Goal: Task Accomplishment & Management: Manage account settings

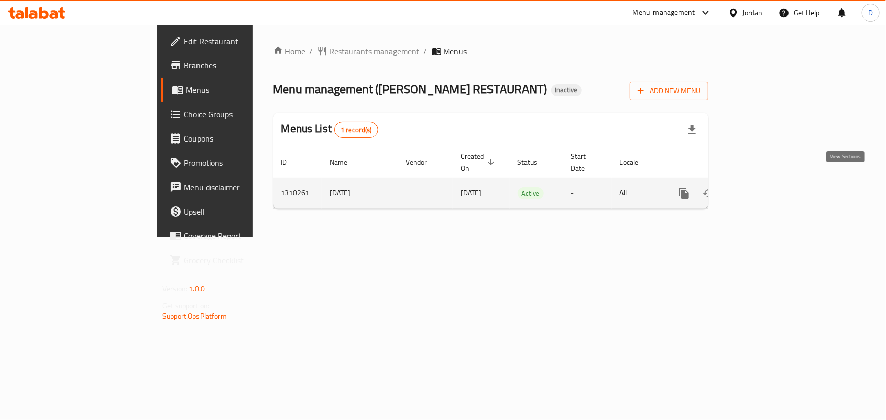
click at [764, 187] on icon "enhanced table" at bounding box center [758, 193] width 12 height 12
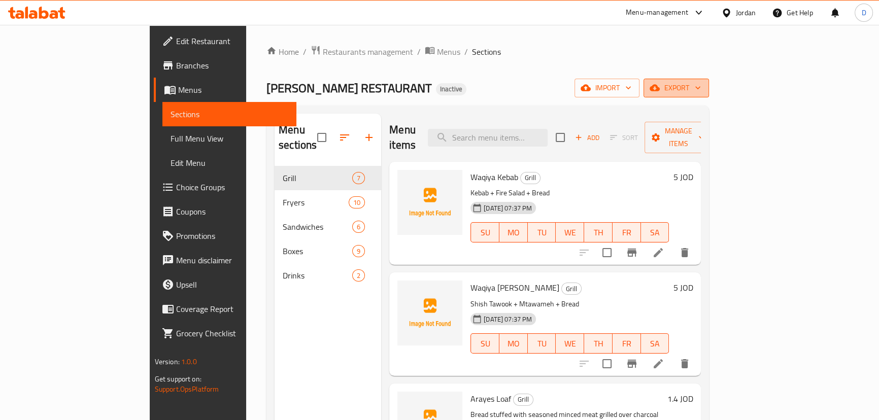
click at [660, 85] on icon "button" at bounding box center [655, 88] width 10 height 10
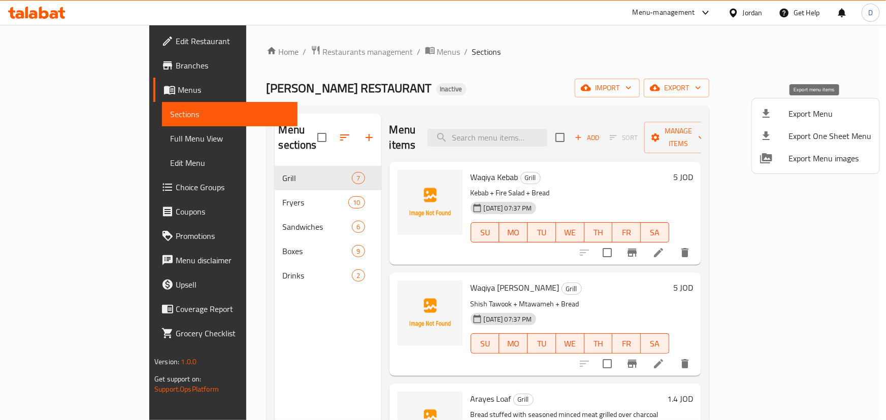
click at [809, 115] on span "Export Menu" at bounding box center [830, 114] width 83 height 12
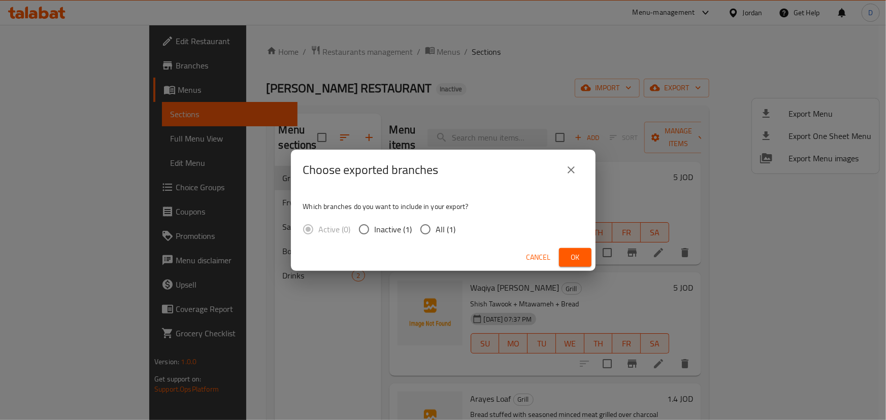
click at [441, 231] on span "All (1)" at bounding box center [446, 229] width 20 height 12
click at [436, 231] on input "All (1)" at bounding box center [425, 229] width 21 height 21
radio input "true"
click at [572, 260] on span "Ok" at bounding box center [575, 257] width 16 height 13
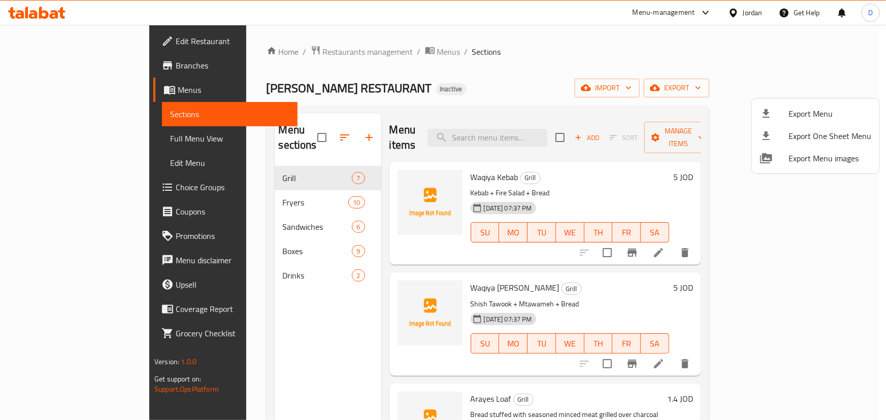
click at [198, 178] on div at bounding box center [443, 210] width 886 height 420
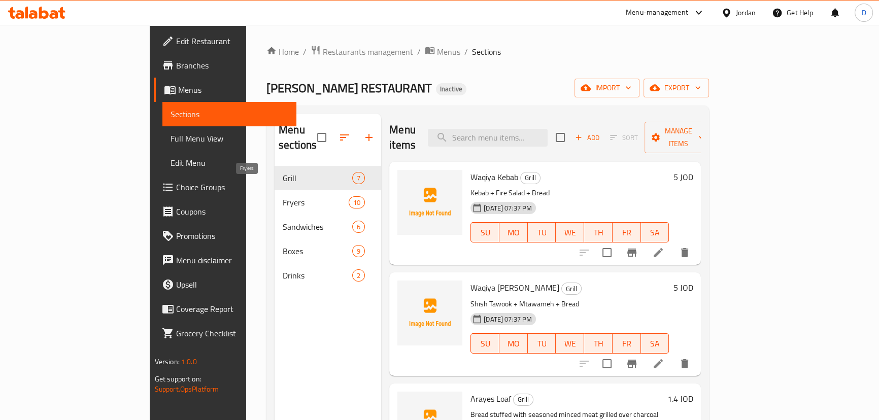
click at [283, 197] on span "Fryers" at bounding box center [316, 203] width 66 height 12
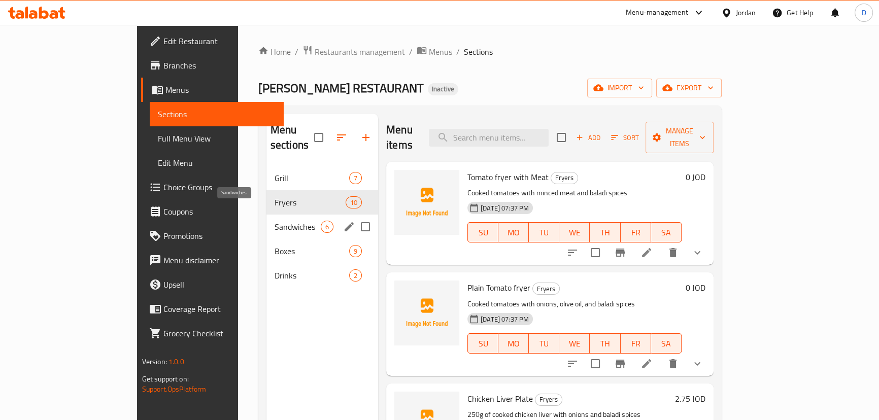
click at [275, 221] on span "Sandwiches" at bounding box center [298, 227] width 46 height 12
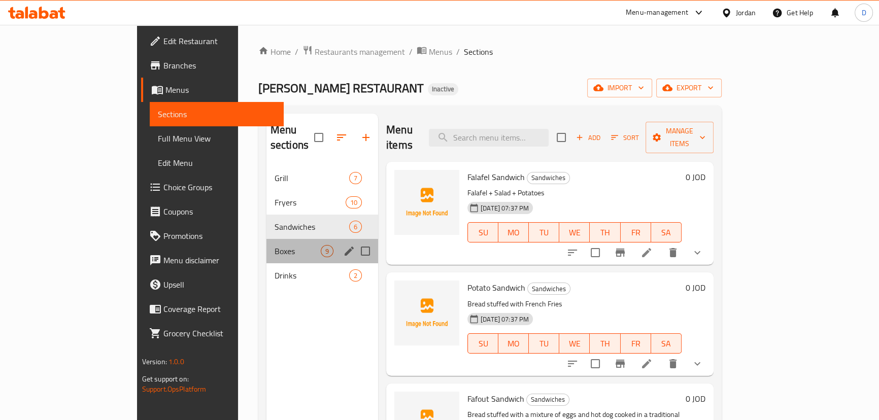
click at [267, 239] on div "Boxes 9" at bounding box center [323, 251] width 112 height 24
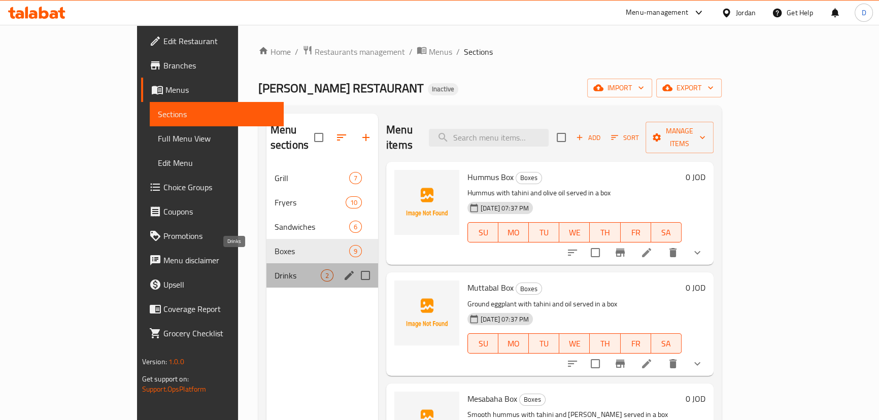
click at [275, 270] on span "Drinks" at bounding box center [298, 276] width 46 height 12
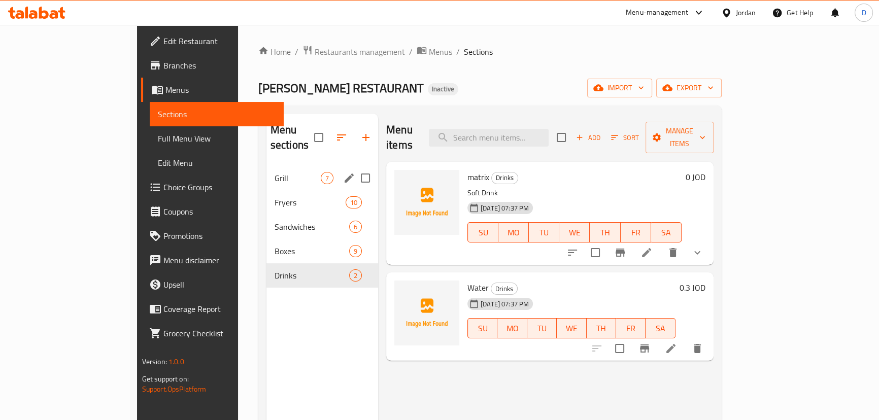
click at [275, 172] on span "Grill" at bounding box center [298, 178] width 46 height 12
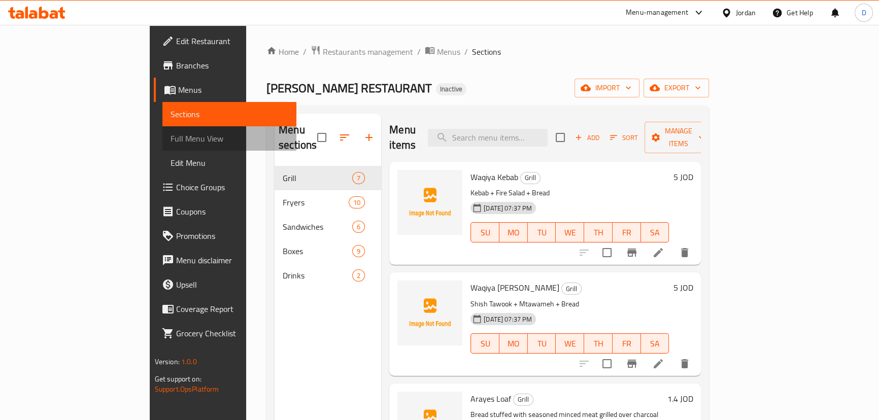
click at [171, 143] on span "Full Menu View" at bounding box center [230, 139] width 118 height 12
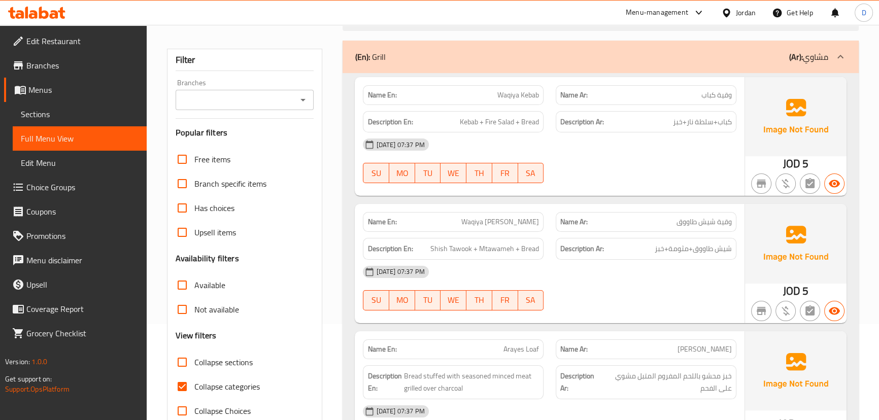
scroll to position [184, 0]
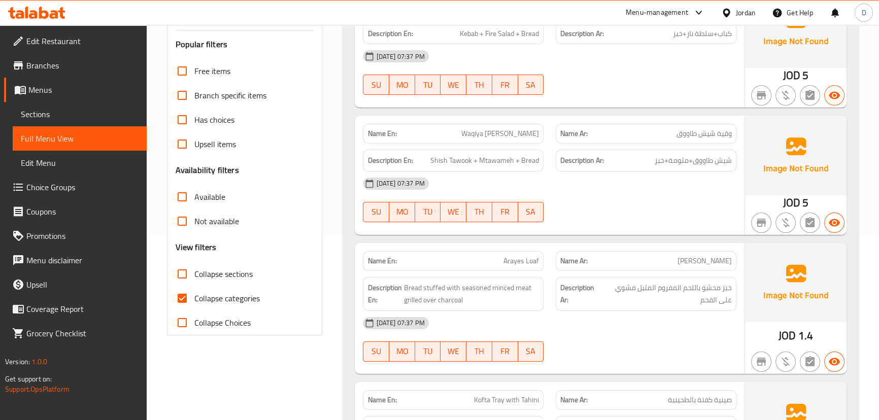
click at [210, 299] on span "Collapse categories" at bounding box center [227, 298] width 66 height 12
click at [194, 299] on input "Collapse categories" at bounding box center [182, 298] width 24 height 24
checkbox input "false"
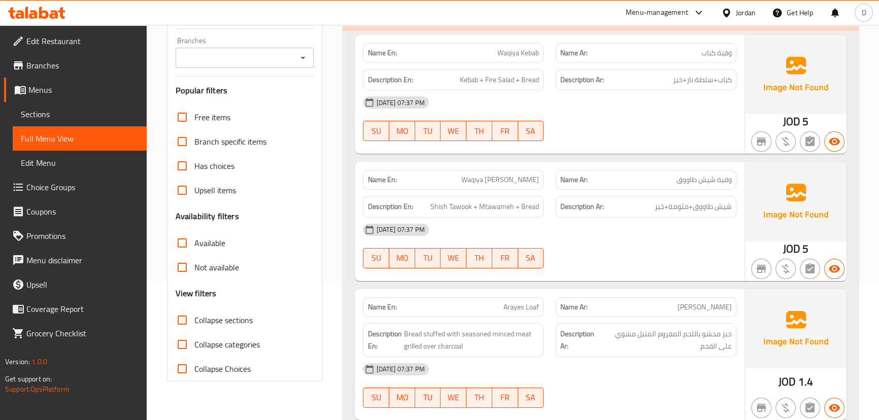
scroll to position [92, 0]
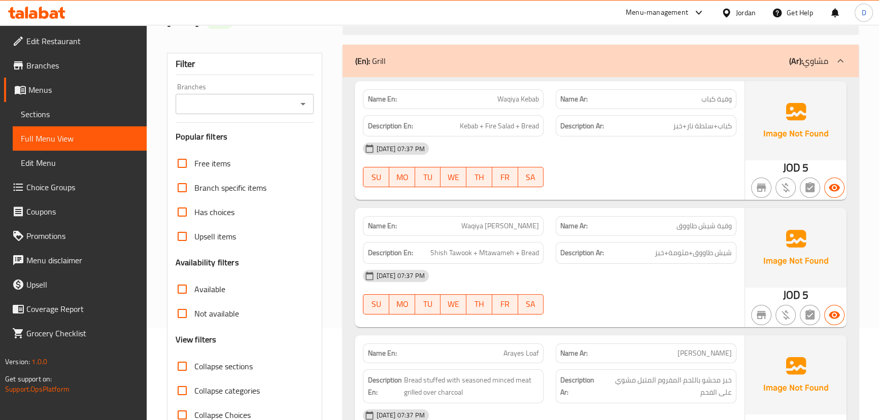
click at [728, 102] on span "وقية كباب" at bounding box center [717, 99] width 30 height 11
copy span "وقية"
drag, startPoint x: 712, startPoint y: 128, endPoint x: 688, endPoint y: 130, distance: 24.9
click at [688, 130] on span "كباب+سلطة نار+خبز" at bounding box center [702, 126] width 59 height 13
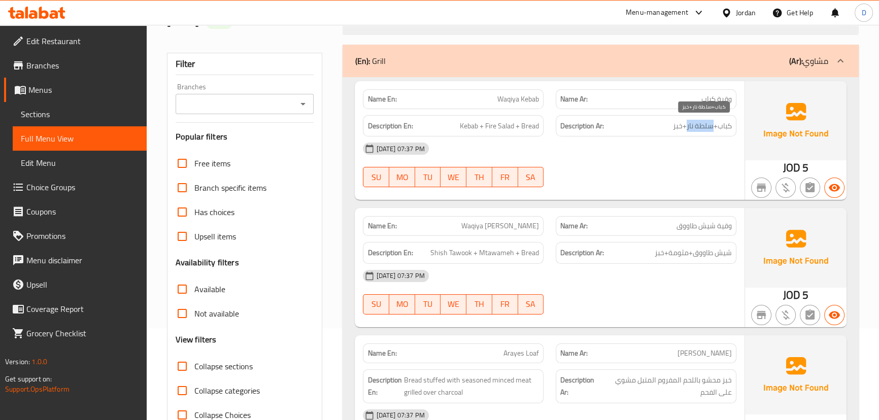
copy span "سلطة نار"
click at [498, 255] on span "Shish Tawook + Mtawameh + Bread" at bounding box center [485, 253] width 109 height 13
click at [497, 255] on span "Shish Tawook + Mtawameh + Bread" at bounding box center [485, 253] width 109 height 13
copy span "Mtawameh"
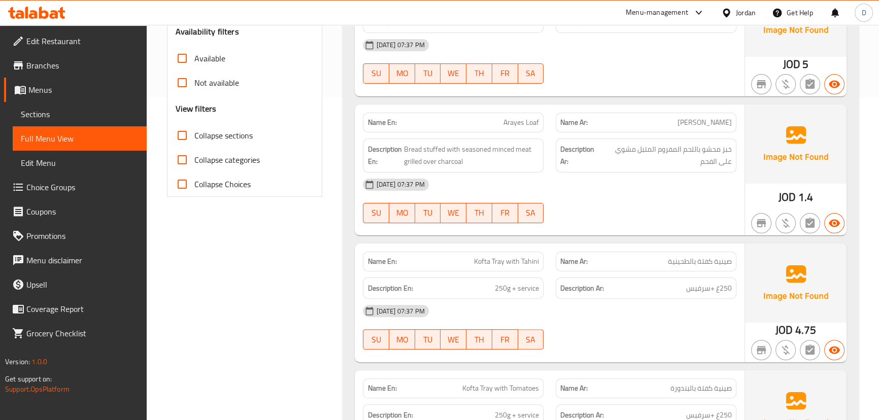
scroll to position [369, 0]
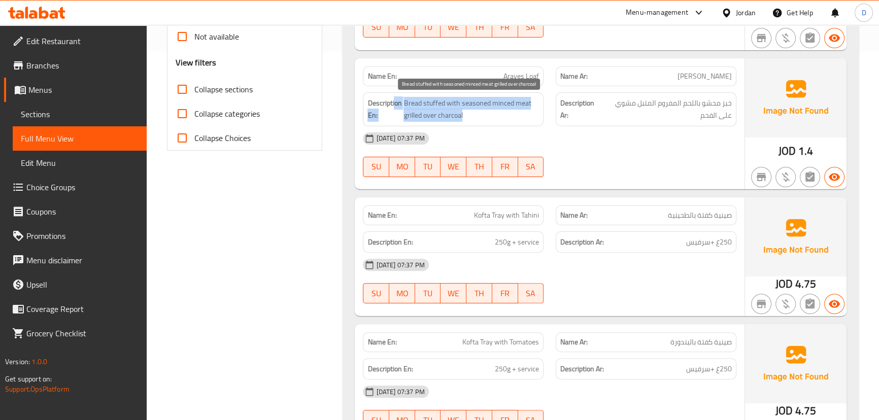
drag, startPoint x: 405, startPoint y: 106, endPoint x: 477, endPoint y: 115, distance: 72.6
click at [480, 113] on h6 "Description En: Bread stuffed with seasoned minced meat grilled over charcoal" at bounding box center [454, 109] width 172 height 25
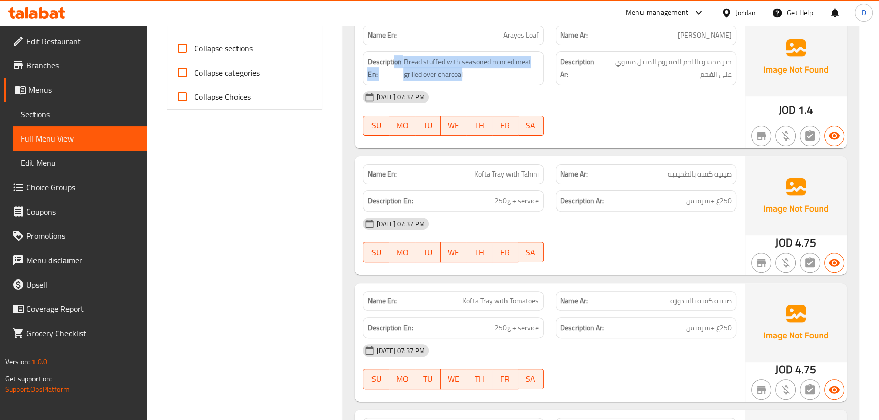
scroll to position [462, 0]
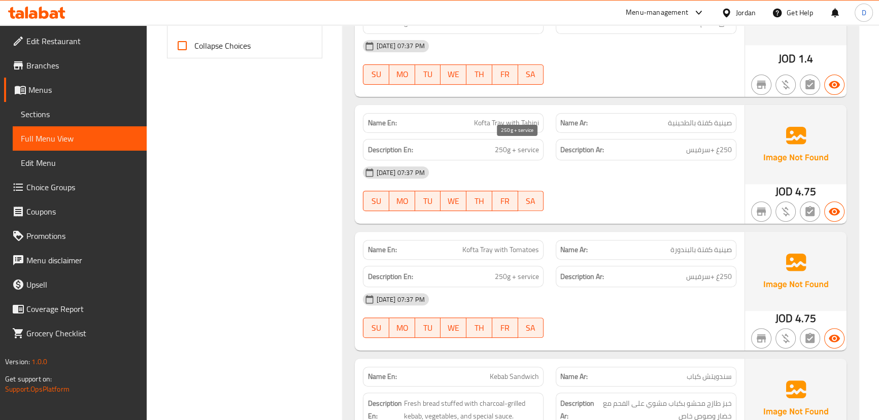
click at [520, 148] on span "250g + service" at bounding box center [517, 150] width 44 height 13
copy span "service"
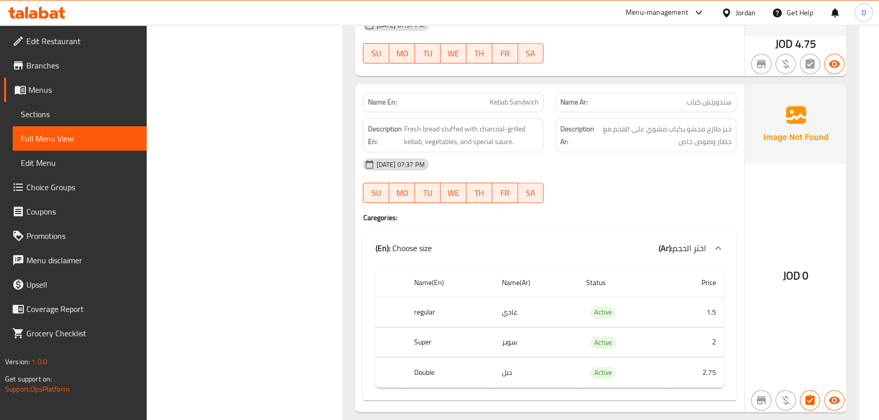
scroll to position [738, 0]
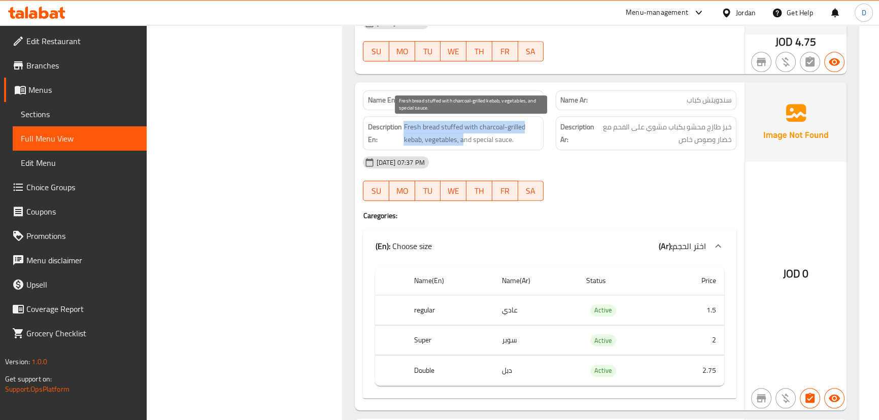
drag, startPoint x: 404, startPoint y: 126, endPoint x: 465, endPoint y: 144, distance: 63.6
click at [465, 144] on span "Fresh bread stuffed with charcoal-grilled kebab, vegetables, and special sauce." at bounding box center [472, 133] width 136 height 25
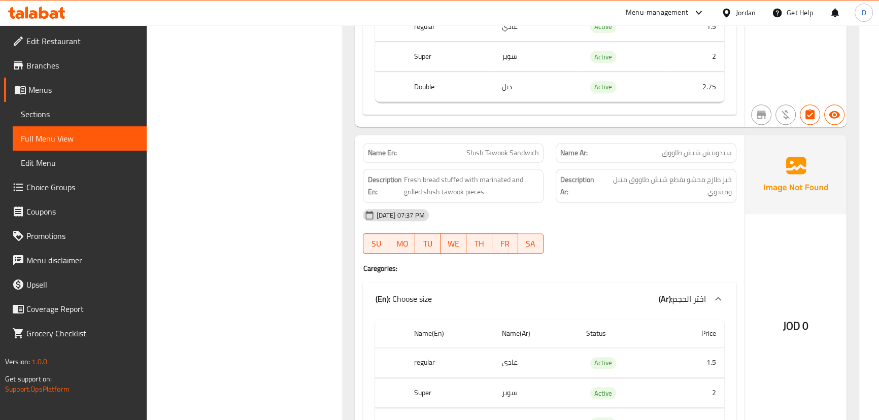
scroll to position [969, 0]
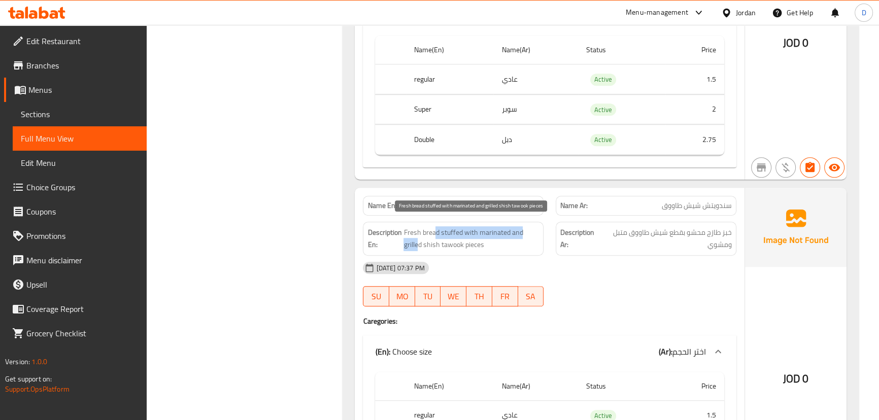
drag, startPoint x: 436, startPoint y: 233, endPoint x: 420, endPoint y: 249, distance: 22.6
click at [420, 249] on span "Fresh bread stuffed with marinated and grilled shish tawook pieces" at bounding box center [472, 238] width 136 height 25
click at [427, 246] on span "Fresh bread stuffed with marinated and grilled shish tawook pieces" at bounding box center [472, 238] width 136 height 25
drag, startPoint x: 423, startPoint y: 243, endPoint x: 483, endPoint y: 246, distance: 59.5
click at [483, 246] on span "Fresh bread stuffed with marinated and grilled shish tawook pieces" at bounding box center [472, 238] width 136 height 25
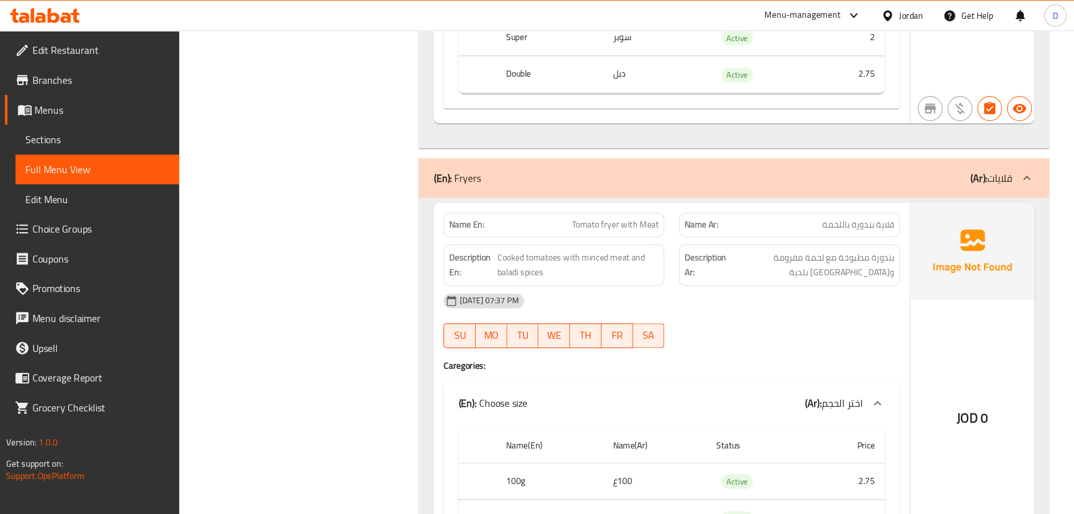
scroll to position [1497, 0]
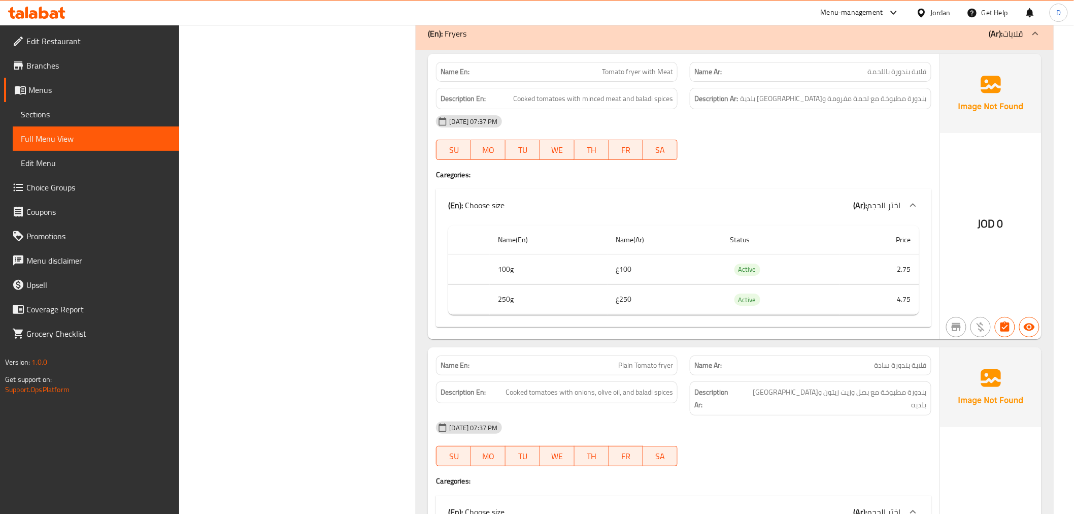
click at [886, 73] on span "قلاية بندورة باللحمة" at bounding box center [897, 72] width 59 height 11
drag, startPoint x: 912, startPoint y: 73, endPoint x: 939, endPoint y: 74, distance: 27.4
click at [886, 74] on div "Name En: Tomato fryer with Meat Name Ar: قلاية بندورة باللحمة Description En: C…" at bounding box center [683, 197] width 511 height 286
copy span "قلاية"
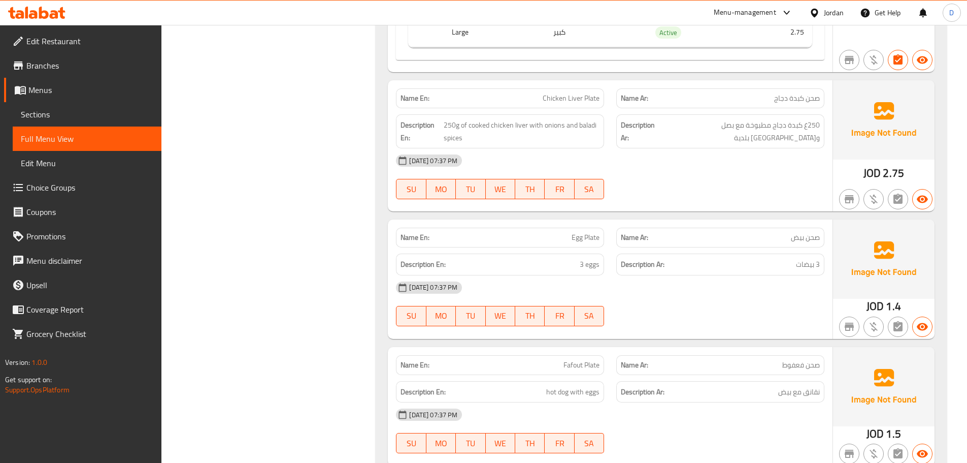
scroll to position [2107, 0]
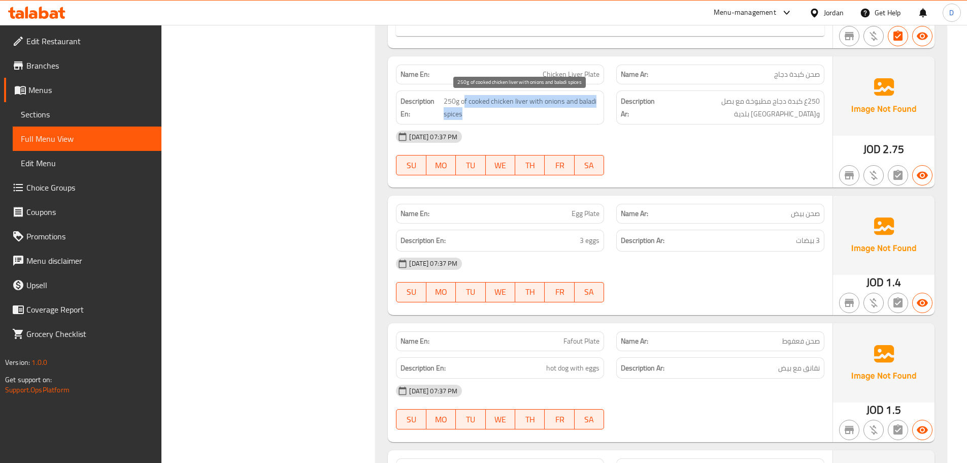
drag, startPoint x: 465, startPoint y: 103, endPoint x: 574, endPoint y: 109, distance: 109.3
click at [574, 109] on span "250g of cooked chicken liver with onions and baladi spices" at bounding box center [522, 107] width 156 height 25
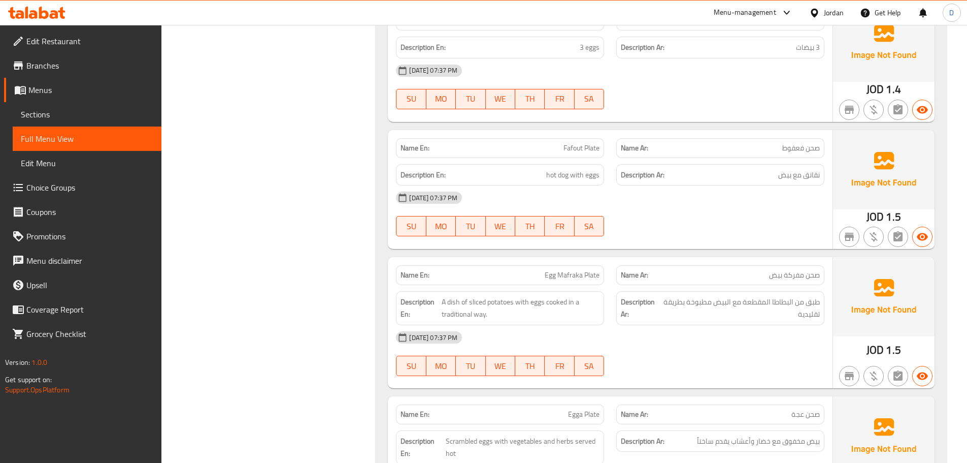
scroll to position [2310, 0]
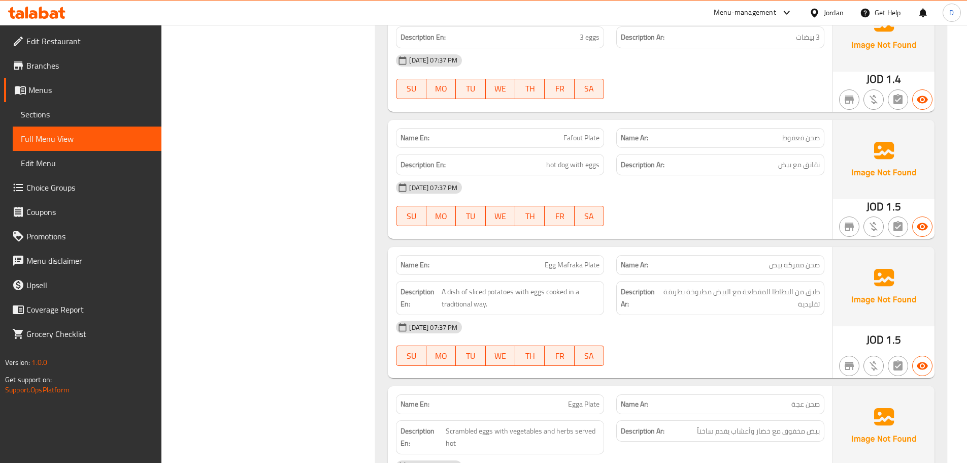
click at [795, 266] on span "صحن مفركة بيض" at bounding box center [794, 264] width 51 height 11
copy span "مفركة"
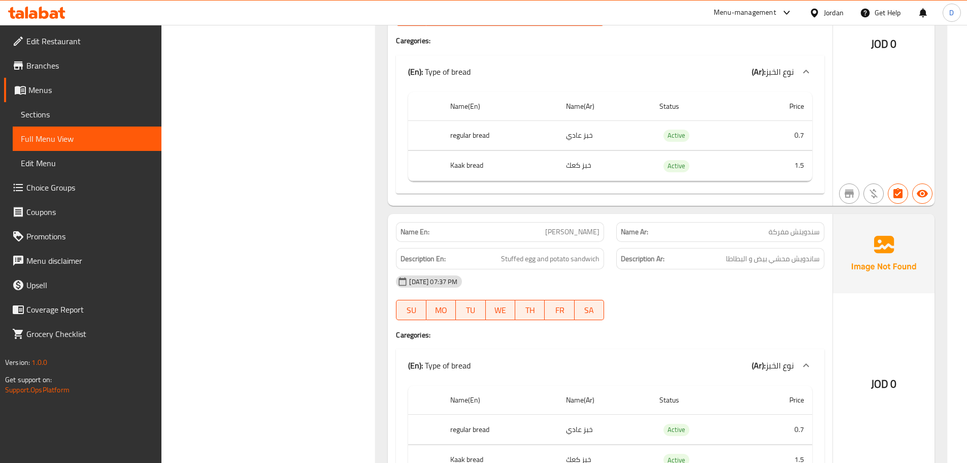
scroll to position [2343, 0]
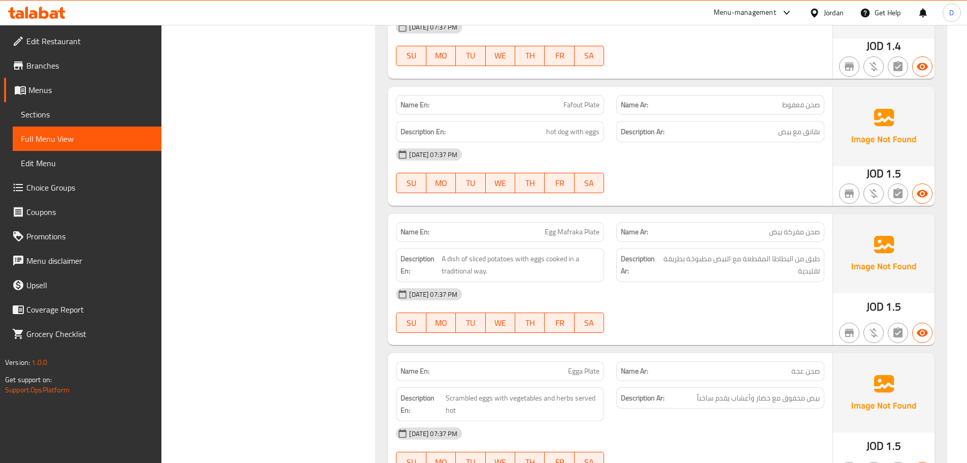
click at [789, 105] on span "صحن فعفوط" at bounding box center [801, 105] width 38 height 11
copy span "فعفوط"
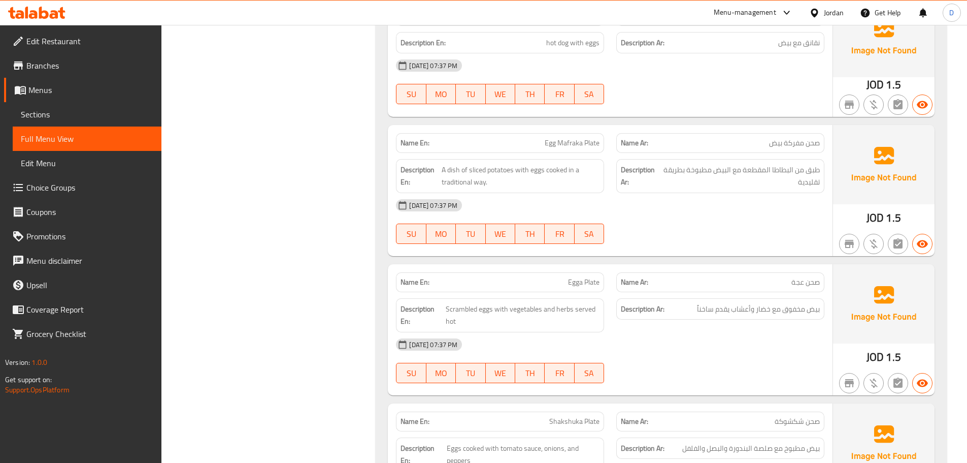
scroll to position [2495, 0]
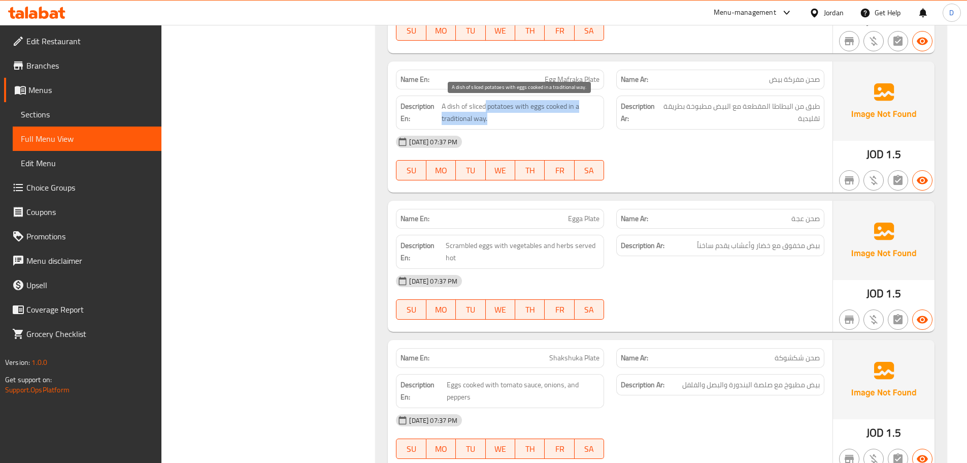
drag, startPoint x: 485, startPoint y: 107, endPoint x: 520, endPoint y: 118, distance: 36.8
click at [520, 118] on span "A dish of sliced potatoes with eggs cooked in a traditional way." at bounding box center [521, 112] width 158 height 25
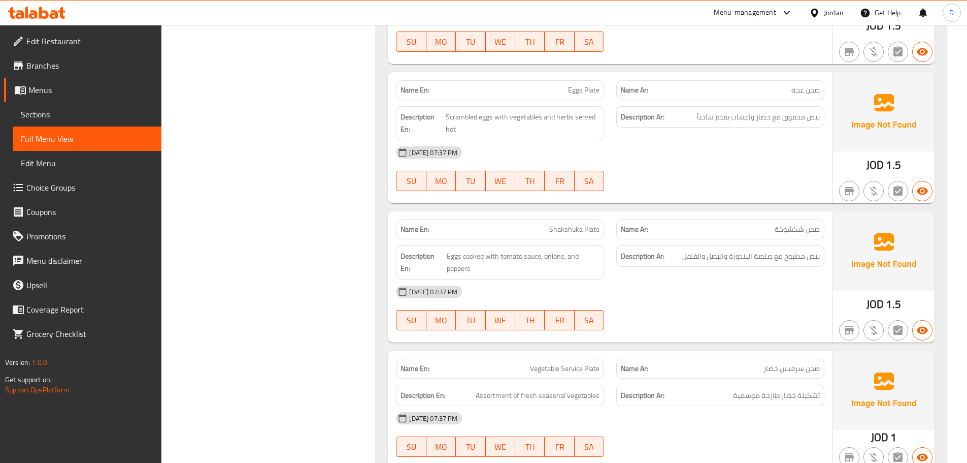
scroll to position [2648, 0]
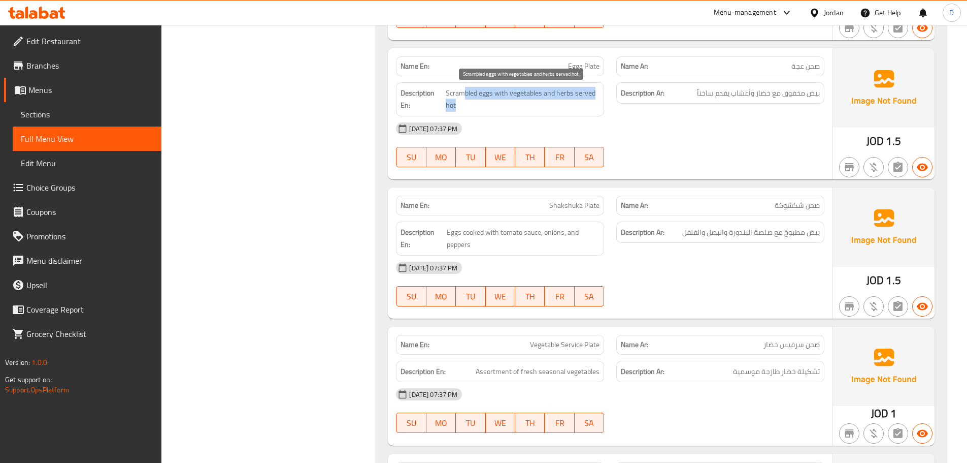
drag, startPoint x: 463, startPoint y: 94, endPoint x: 597, endPoint y: 105, distance: 134.9
click at [597, 105] on span "Scrambled eggs with vegetables and herbs served hot" at bounding box center [523, 99] width 154 height 25
click at [593, 109] on span "Scrambled eggs with vegetables and herbs served hot" at bounding box center [523, 99] width 154 height 25
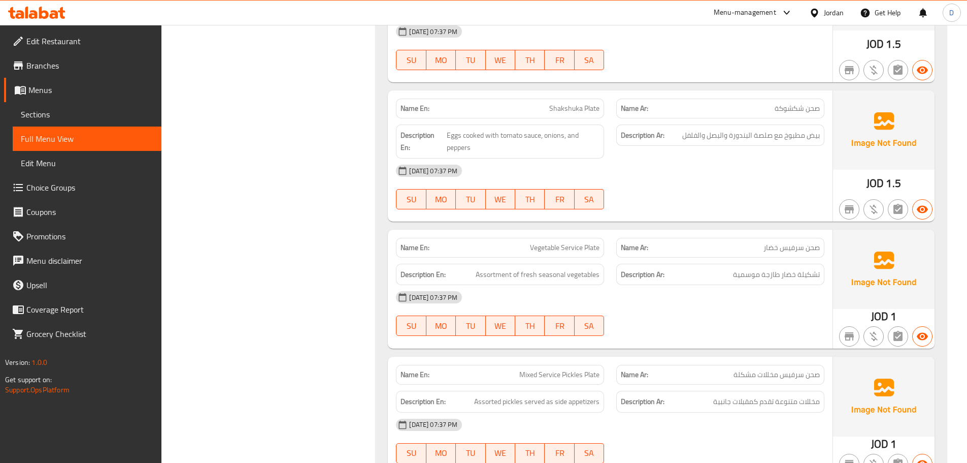
scroll to position [2749, 0]
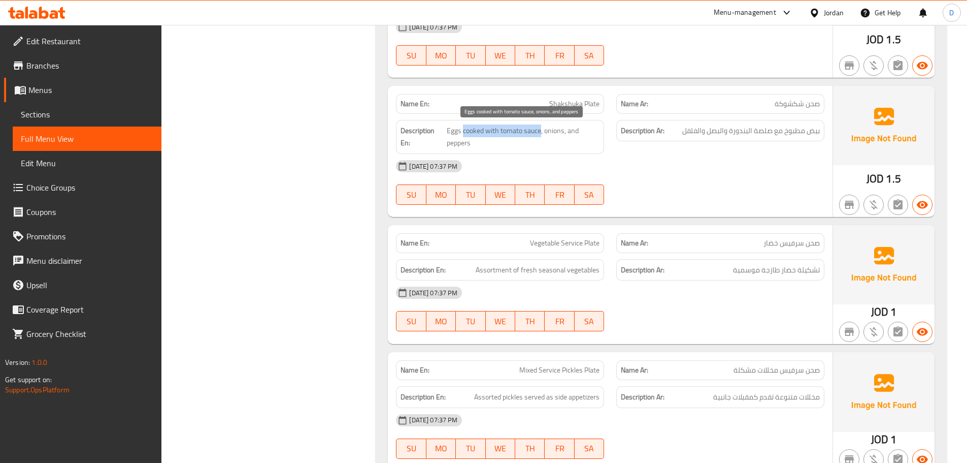
drag, startPoint x: 463, startPoint y: 127, endPoint x: 540, endPoint y: 127, distance: 77.2
click at [540, 127] on span "Eggs cooked with tomato sauce, onions, and peppers" at bounding box center [523, 136] width 153 height 25
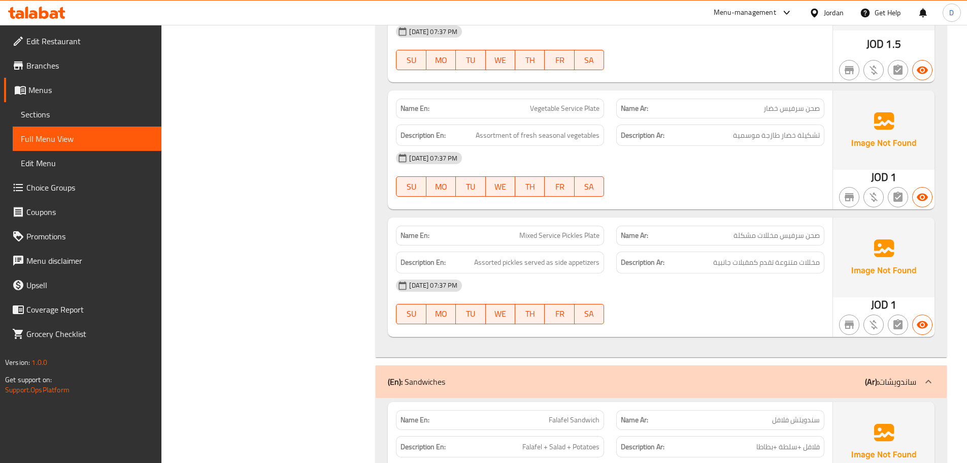
scroll to position [2901, 0]
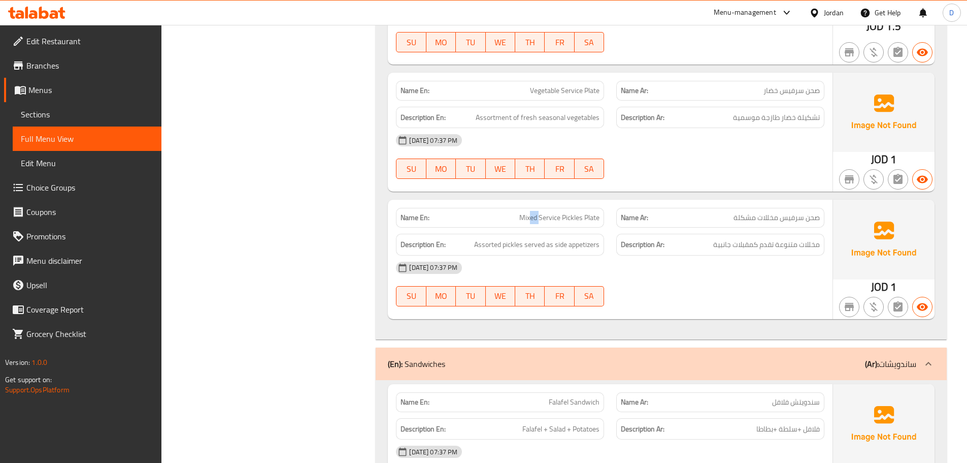
drag, startPoint x: 541, startPoint y: 220, endPoint x: 531, endPoint y: 220, distance: 9.6
click at [531, 220] on span "Mixed Service Pickles Plate" at bounding box center [559, 217] width 80 height 11
drag, startPoint x: 487, startPoint y: 246, endPoint x: 592, endPoint y: 249, distance: 105.2
click at [592, 249] on span "Assorted pickles served as side appetizers" at bounding box center [536, 244] width 125 height 13
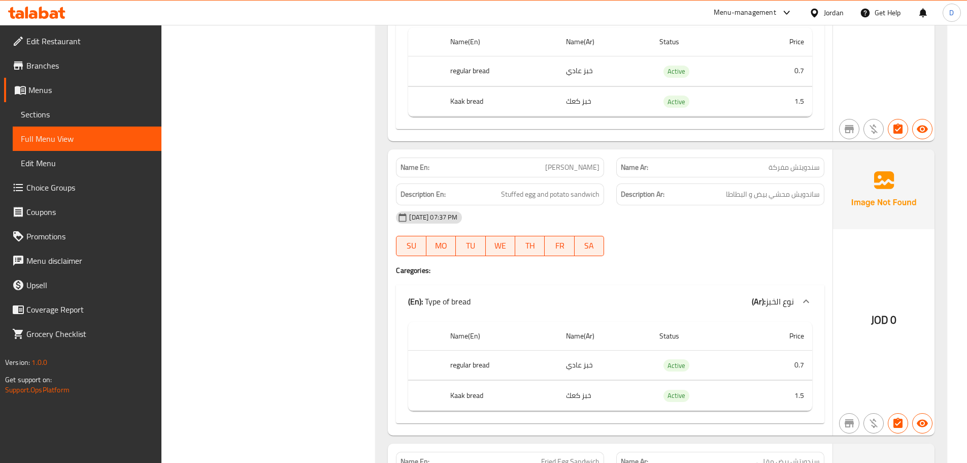
scroll to position [4120, 0]
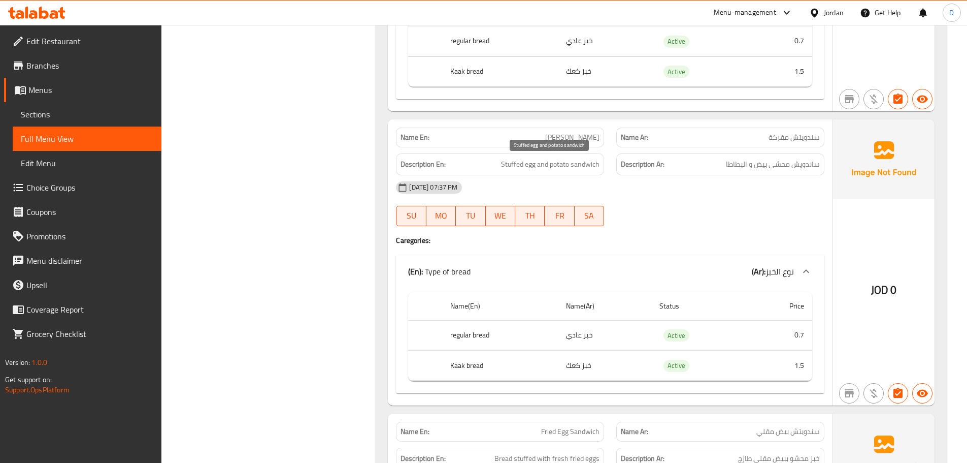
click at [575, 169] on span "Stuffed egg and potato sandwich" at bounding box center [550, 164] width 99 height 13
copy span "Stuffed egg and potato sandwich"
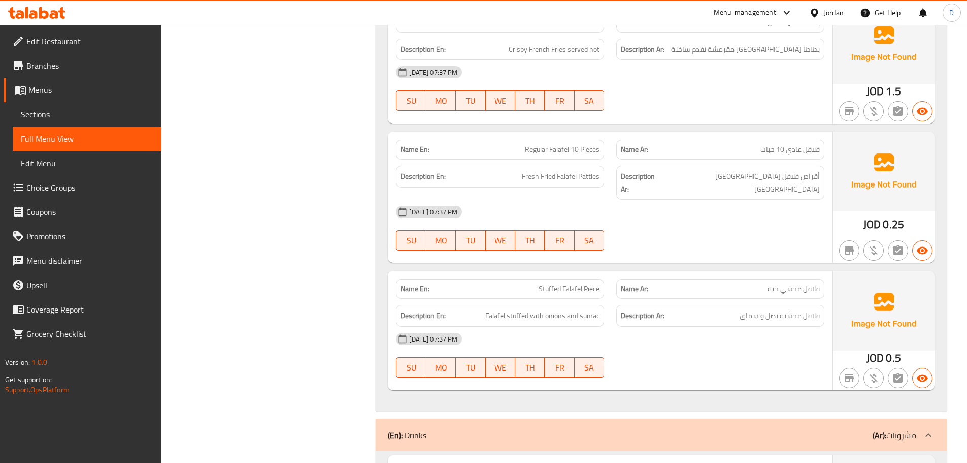
scroll to position [6964, 0]
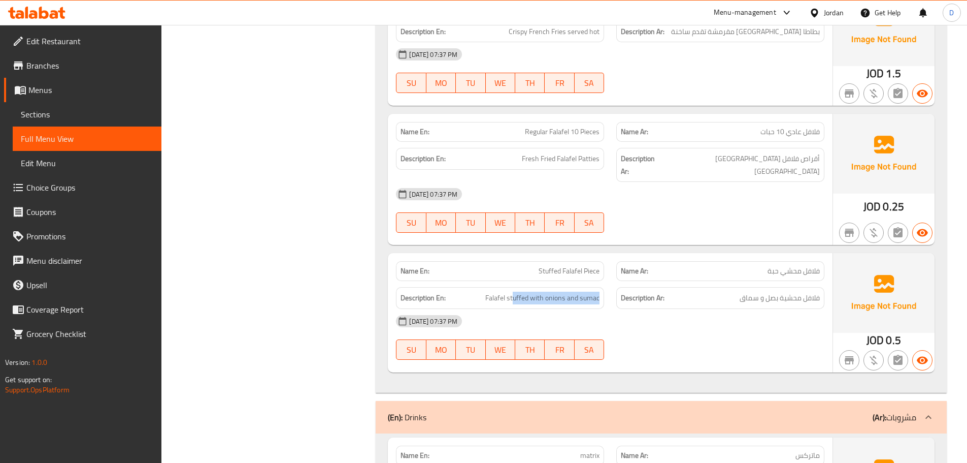
drag, startPoint x: 513, startPoint y: 280, endPoint x: 611, endPoint y: 293, distance: 99.0
click at [611, 293] on div "Description En: Falafel stuffed with onions and sumac Description Ar: فلافل محش…" at bounding box center [610, 298] width 441 height 34
click at [581, 281] on div "Description En: Falafel stuffed with onions and sumac" at bounding box center [500, 298] width 220 height 34
drag, startPoint x: 537, startPoint y: 254, endPoint x: 600, endPoint y: 259, distance: 63.1
click at [600, 261] on div "Name En: Stuffed Falafel Piece" at bounding box center [500, 271] width 208 height 20
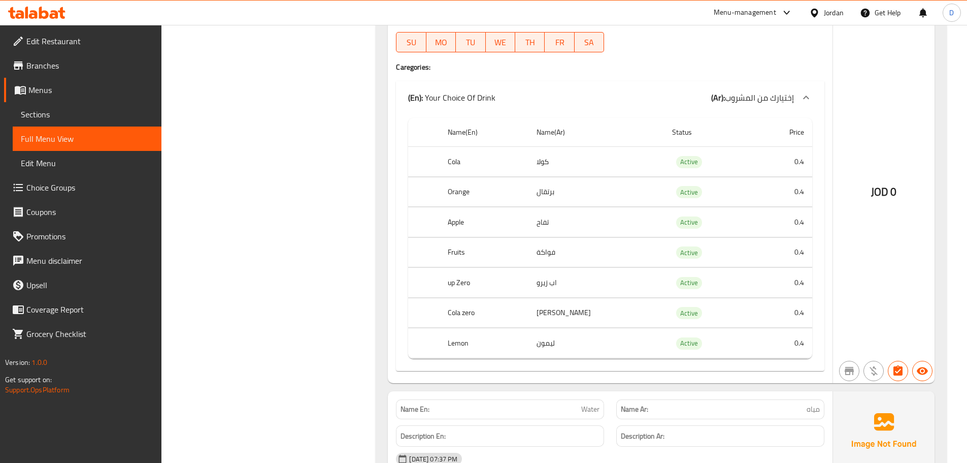
scroll to position [7471, 0]
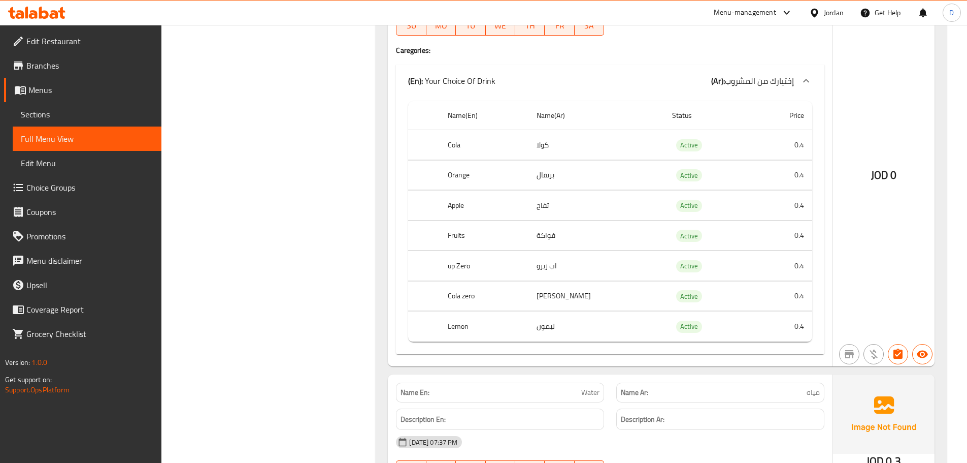
click at [462, 224] on th "Fruits" at bounding box center [484, 235] width 89 height 30
copy th "Fruits"
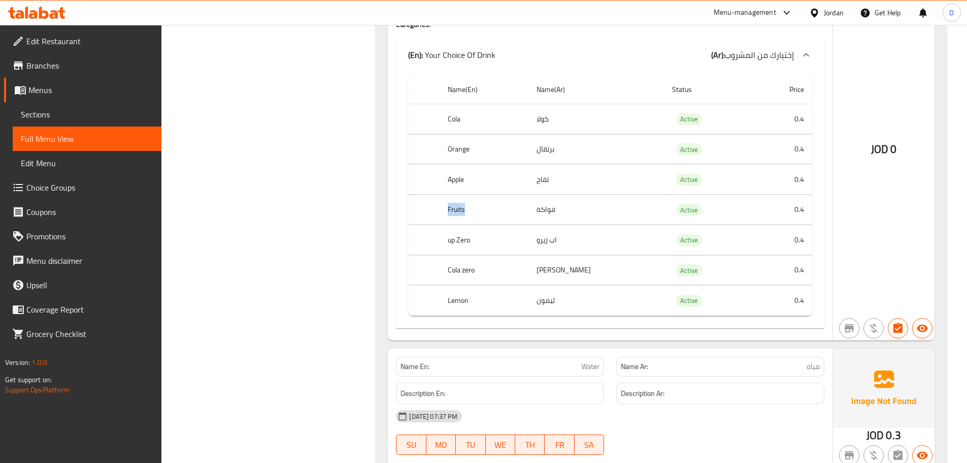
scroll to position [7522, 0]
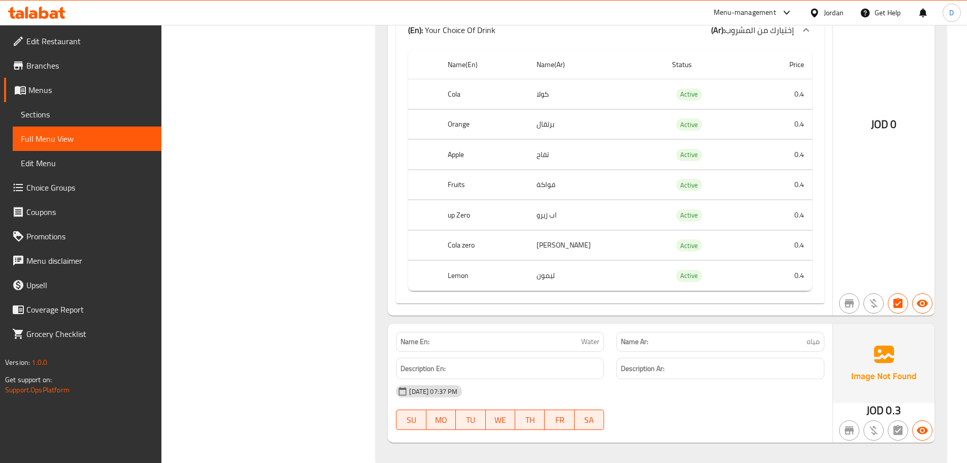
click at [458, 234] on th "Cola zero" at bounding box center [484, 245] width 89 height 30
copy th "Cola zero"
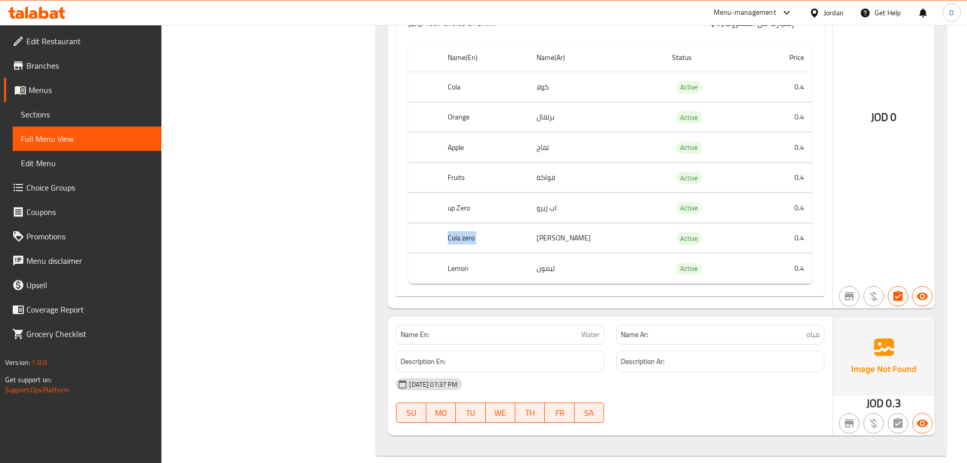
scroll to position [7531, 0]
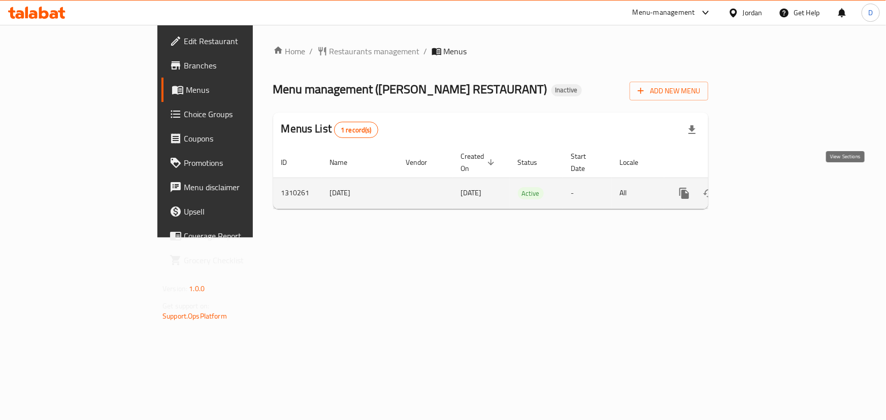
click at [764, 187] on icon "enhanced table" at bounding box center [758, 193] width 12 height 12
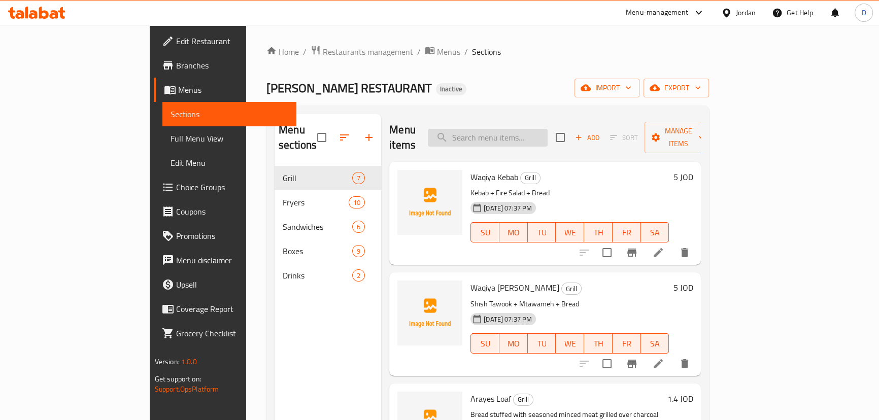
click at [509, 129] on input "search" at bounding box center [488, 138] width 120 height 18
paste input "سلطة نار"
type input "سلطة نار"
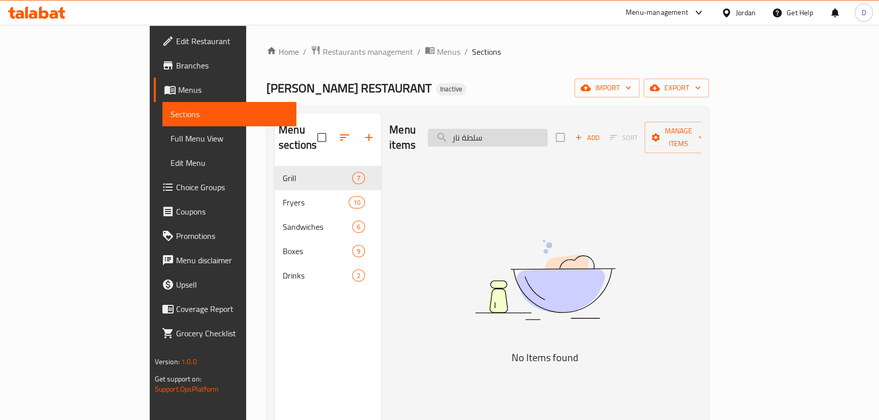
click at [548, 137] on input "سلطة نار" at bounding box center [488, 138] width 120 height 18
click at [548, 136] on input "سلطة نار" at bounding box center [488, 138] width 120 height 18
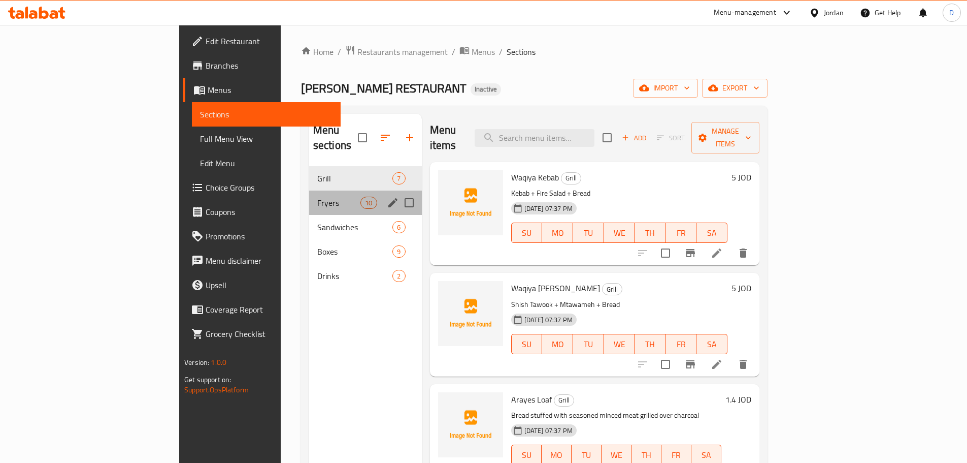
click at [309, 194] on div "Fryers 10" at bounding box center [365, 202] width 113 height 24
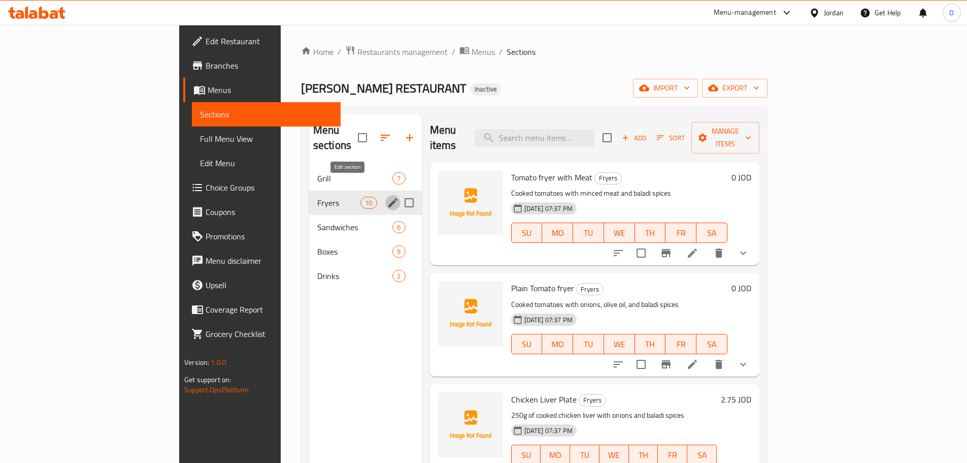
click at [387, 197] on icon "edit" at bounding box center [393, 203] width 12 height 12
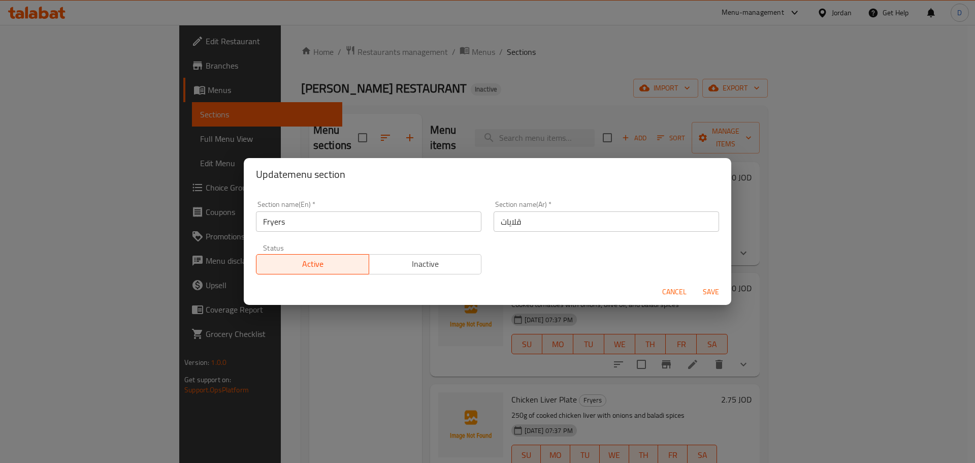
click at [311, 224] on input "Fryers" at bounding box center [368, 221] width 225 height 20
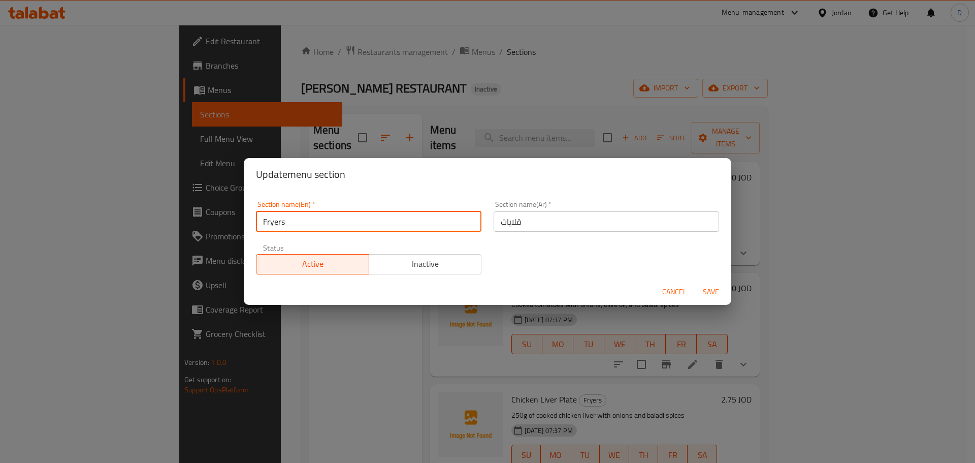
click at [311, 224] on input "Fryers" at bounding box center [368, 221] width 225 height 20
paste input "Pan"
type input "Pan"
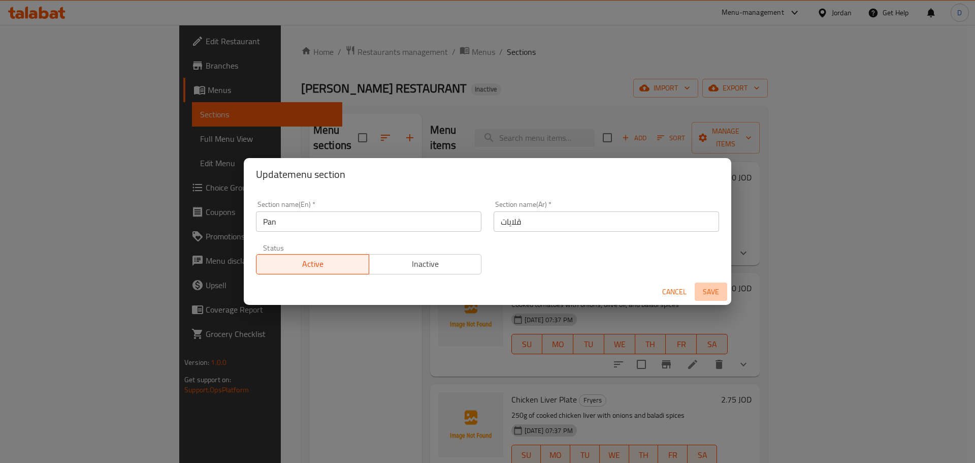
click at [713, 290] on span "Save" at bounding box center [711, 291] width 24 height 13
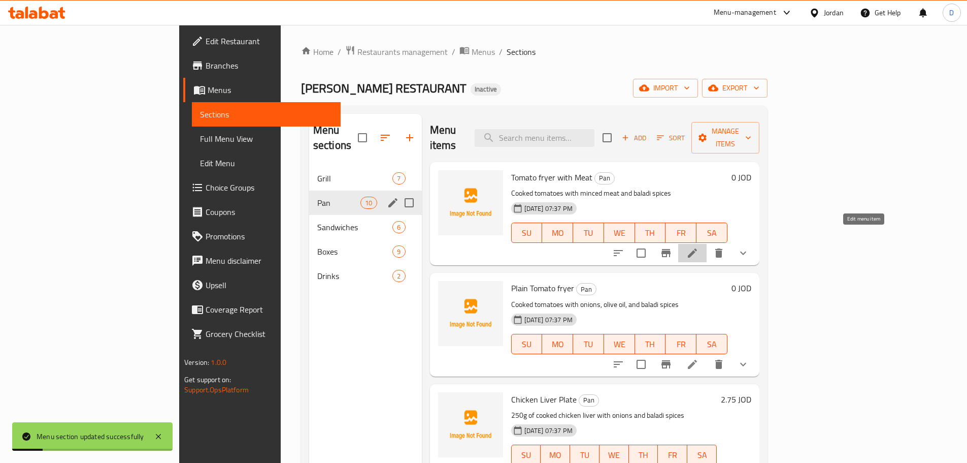
click at [699, 247] on icon at bounding box center [693, 253] width 12 height 12
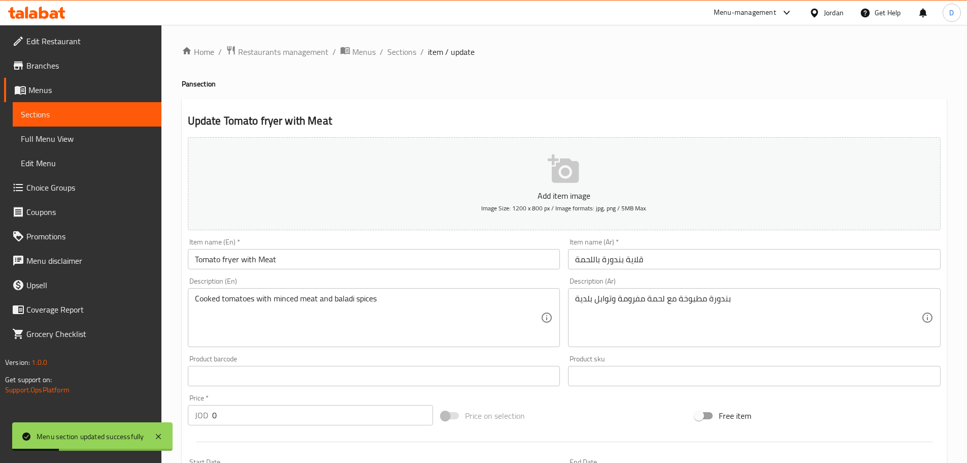
click at [230, 260] on input "Tomato fryer with Meat" at bounding box center [374, 259] width 373 height 20
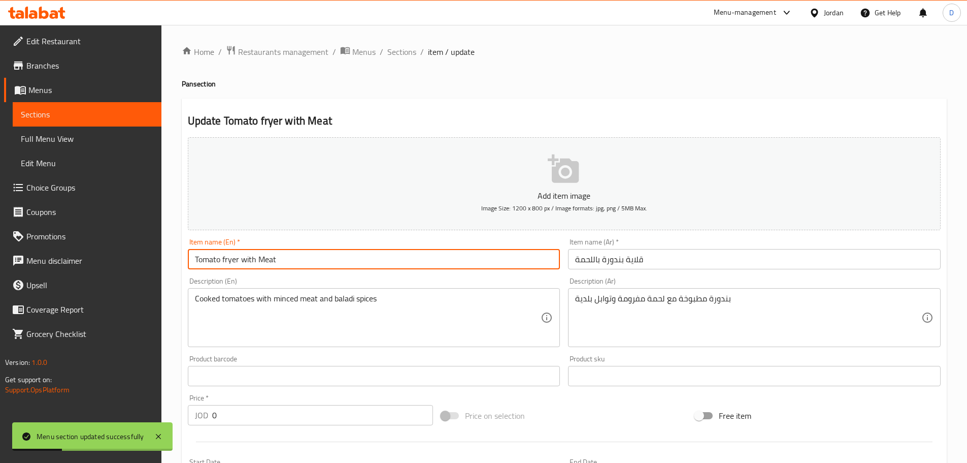
click at [230, 260] on input "Tomato fryer with Meat" at bounding box center [374, 259] width 373 height 20
paste input "Pan"
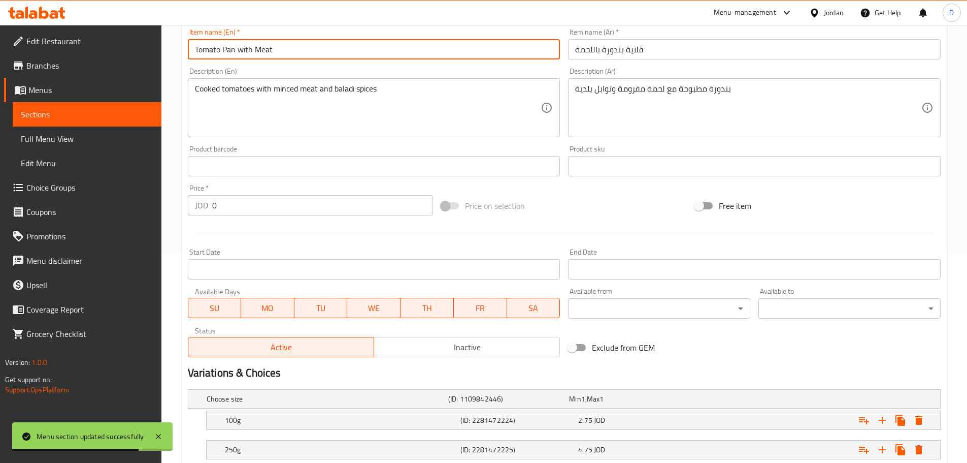
scroll to position [278, 0]
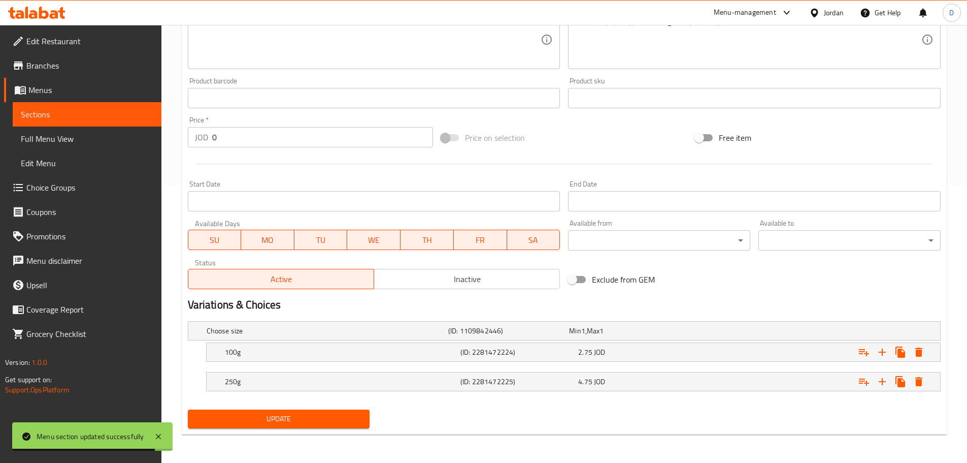
type input "Tomato Pan with Meat"
click at [277, 414] on span "Update" at bounding box center [279, 418] width 166 height 13
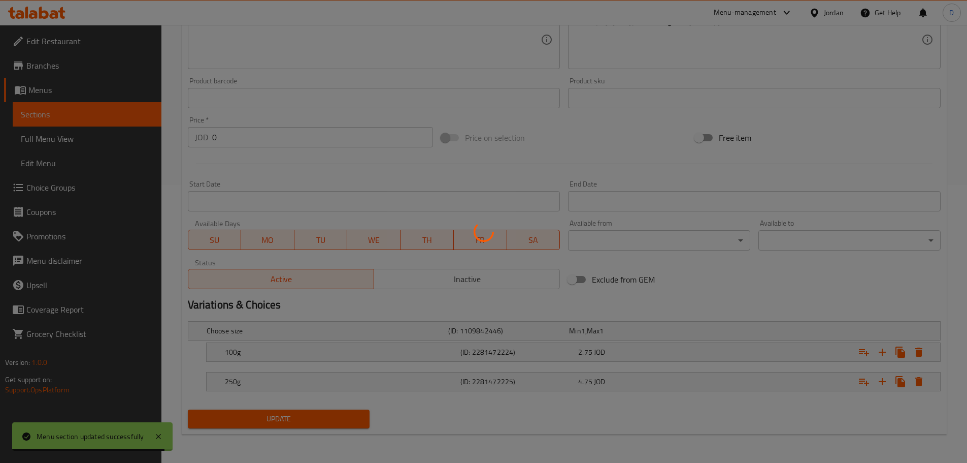
scroll to position [176, 0]
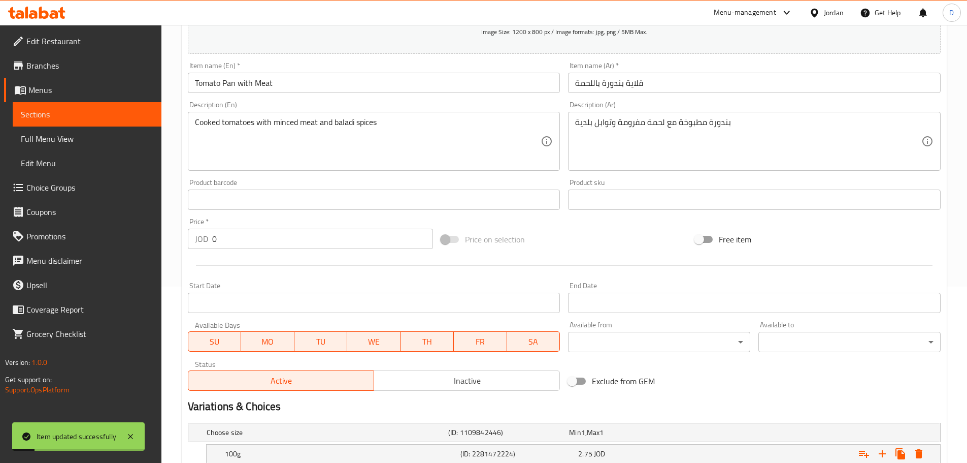
click at [87, 113] on span "Sections" at bounding box center [87, 114] width 133 height 12
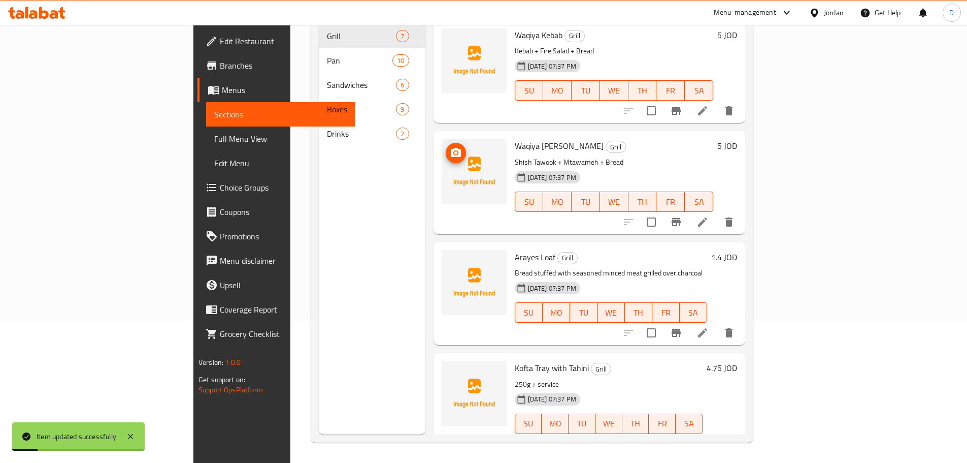
scroll to position [142, 0]
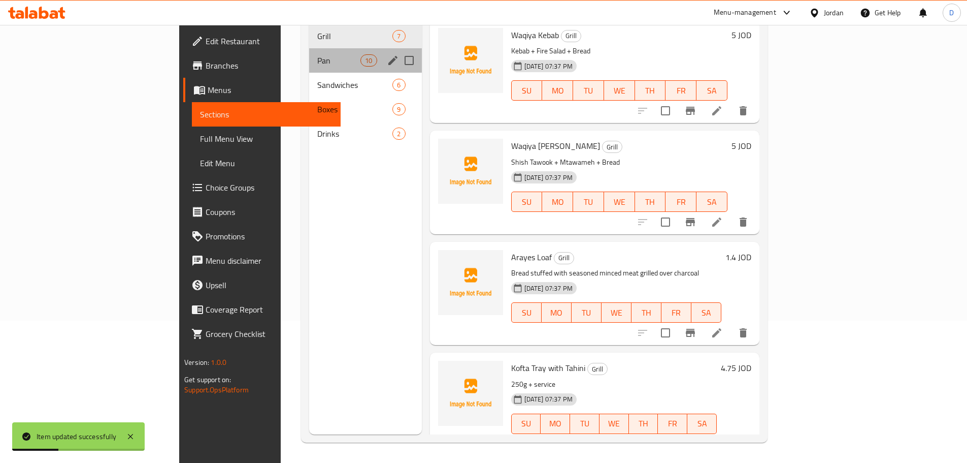
click at [309, 54] on div "Pan 10" at bounding box center [365, 60] width 113 height 24
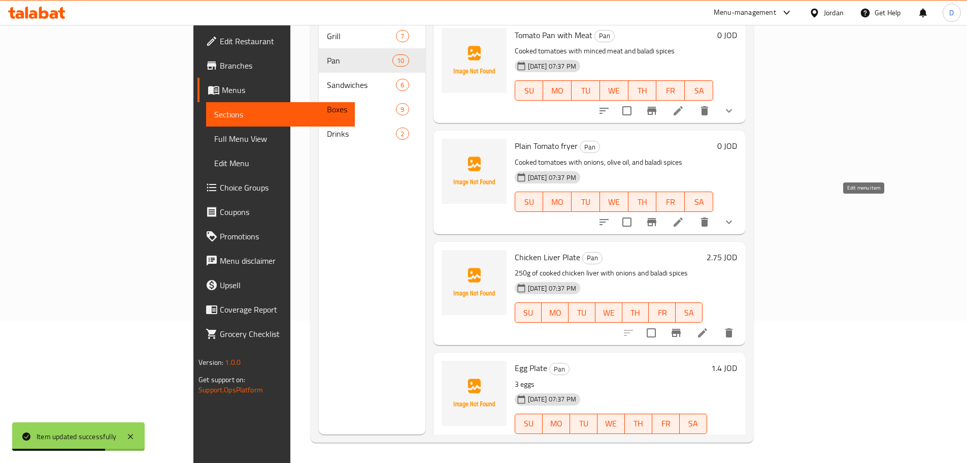
click at [684, 216] on icon at bounding box center [678, 222] width 12 height 12
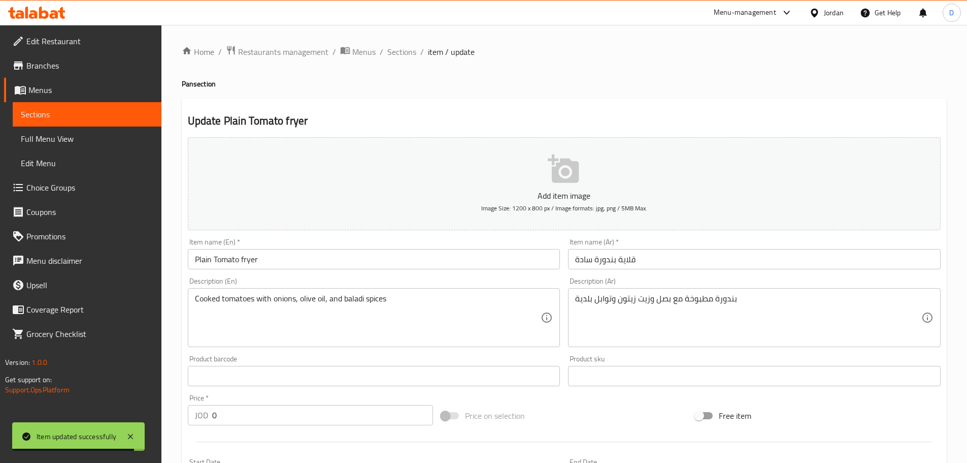
click at [247, 259] on input "Plain Tomato fryer" at bounding box center [374, 259] width 373 height 20
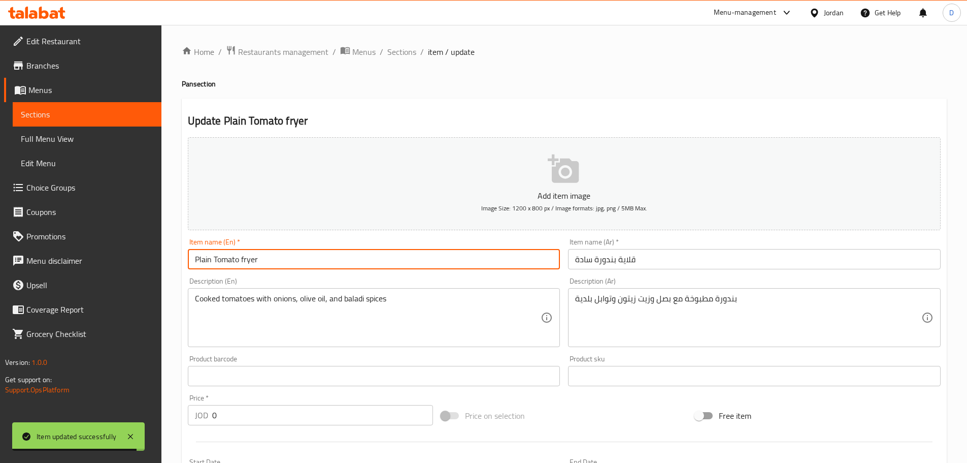
click at [247, 259] on input "Plain Tomato fryer" at bounding box center [374, 259] width 373 height 20
paste input "Pan"
type input "Plain Tomato Pan"
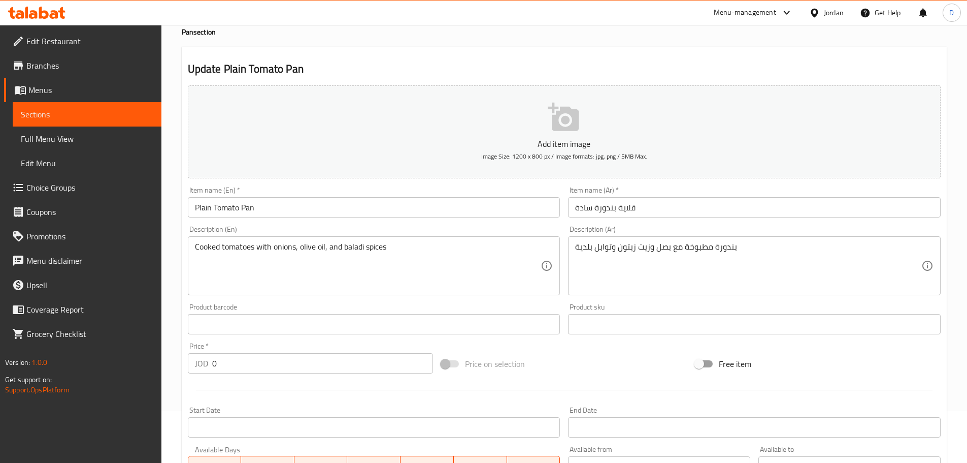
scroll to position [102, 0]
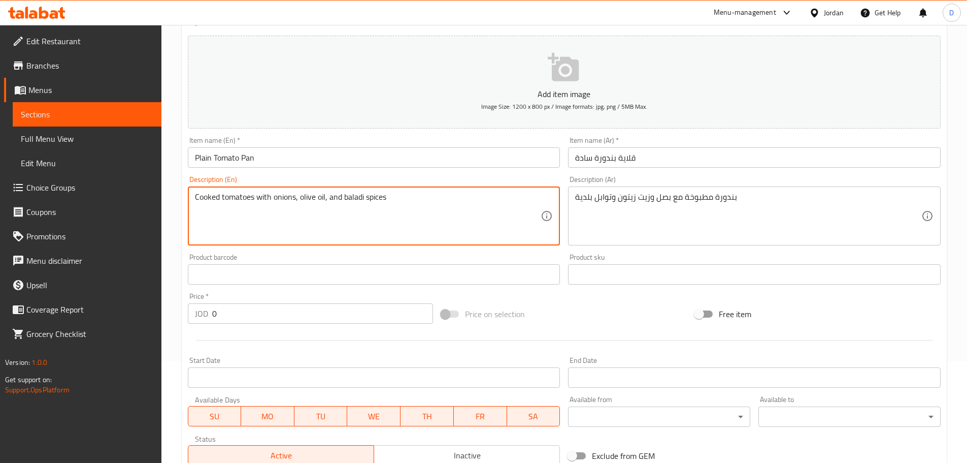
drag, startPoint x: 249, startPoint y: 203, endPoint x: 395, endPoint y: 199, distance: 145.3
click at [395, 199] on textarea "Cooked tomatoes with onions, olive oil, and baladi spices" at bounding box center [368, 216] width 346 height 48
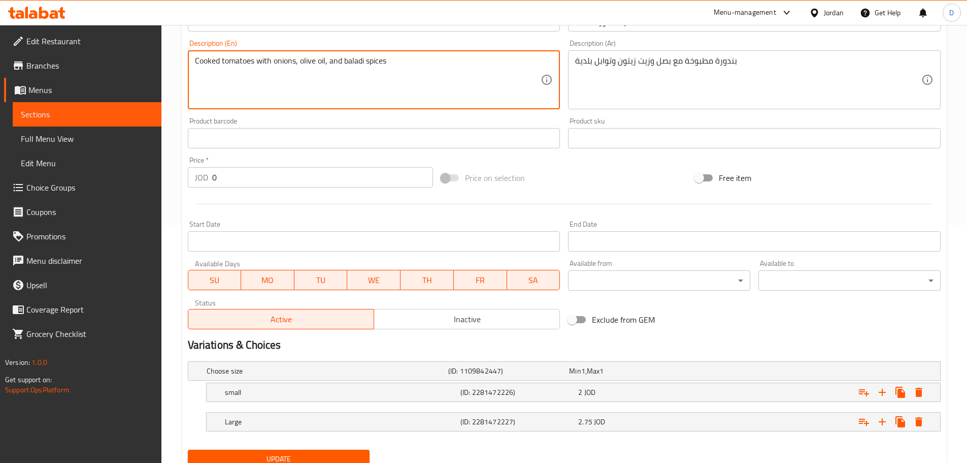
scroll to position [278, 0]
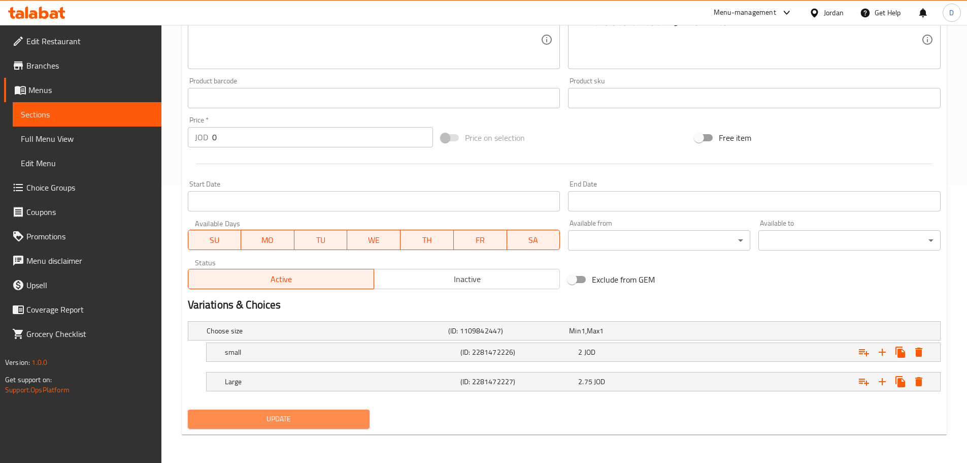
click at [316, 418] on span "Update" at bounding box center [279, 418] width 166 height 13
click at [222, 412] on span "Update" at bounding box center [279, 418] width 166 height 13
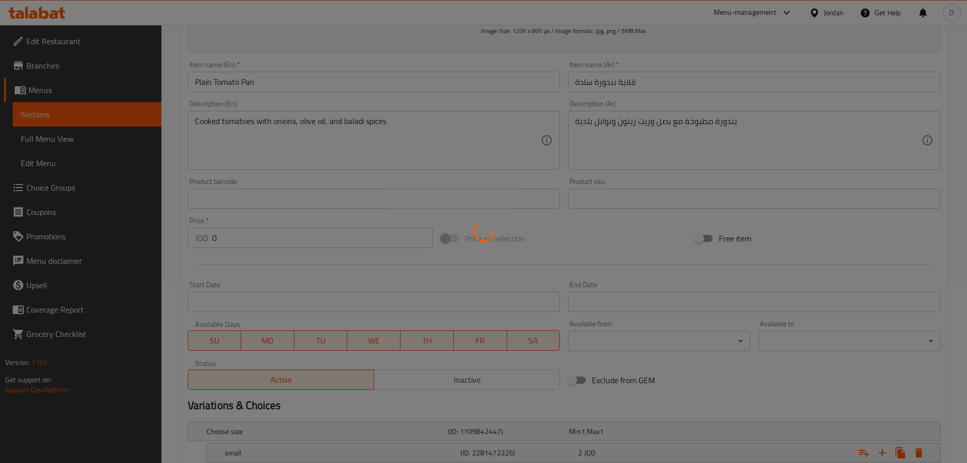
scroll to position [176, 0]
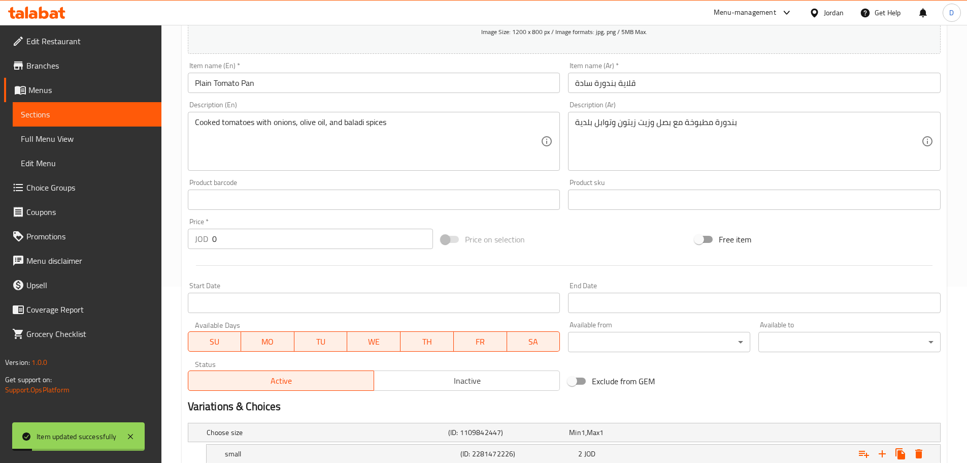
click at [146, 109] on span "Sections" at bounding box center [87, 114] width 133 height 12
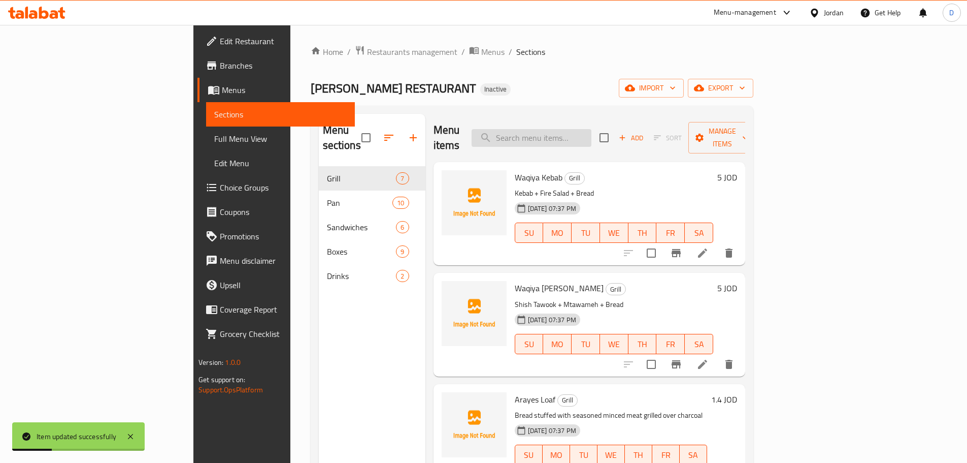
click at [588, 129] on input "search" at bounding box center [532, 138] width 120 height 18
paste input "Stuffed egg and potato sandwich"
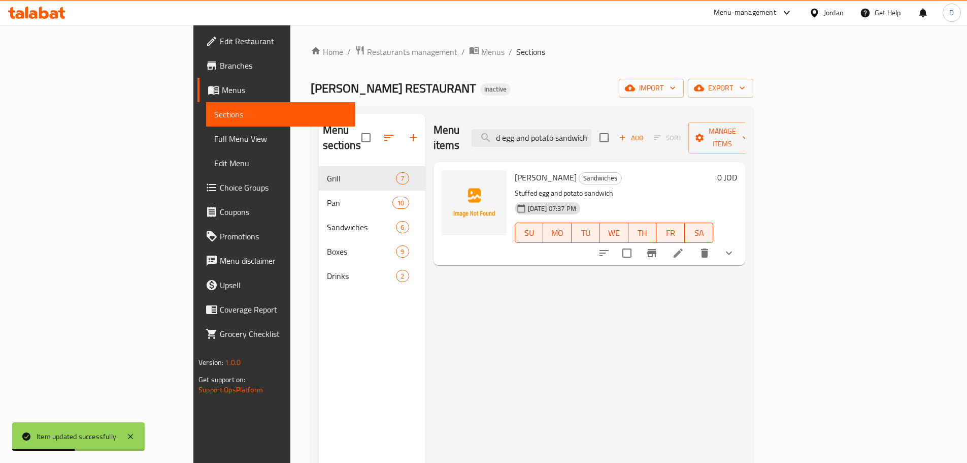
type input "Stuffed egg and potato sandwich"
click at [693, 244] on li at bounding box center [678, 253] width 28 height 18
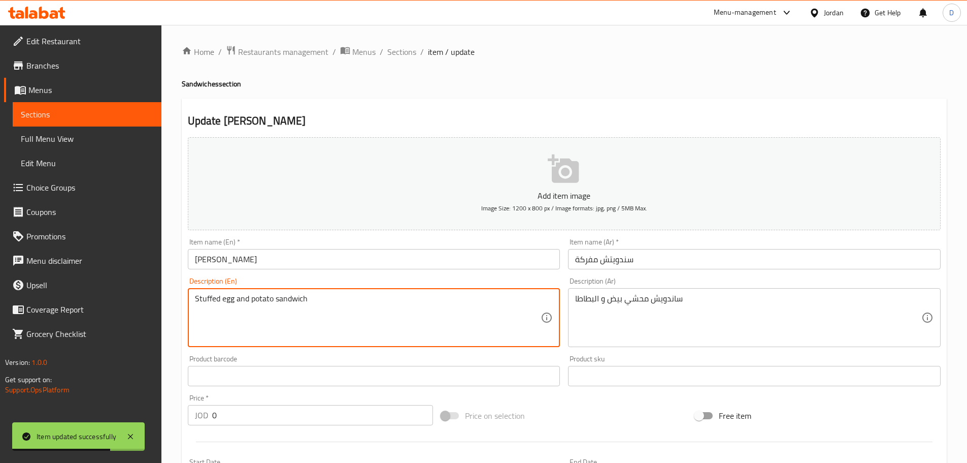
click at [288, 293] on textarea "Stuffed egg and potato sandwich" at bounding box center [368, 317] width 346 height 48
click at [223, 298] on textarea "Stuffed egg and potato" at bounding box center [368, 317] width 346 height 48
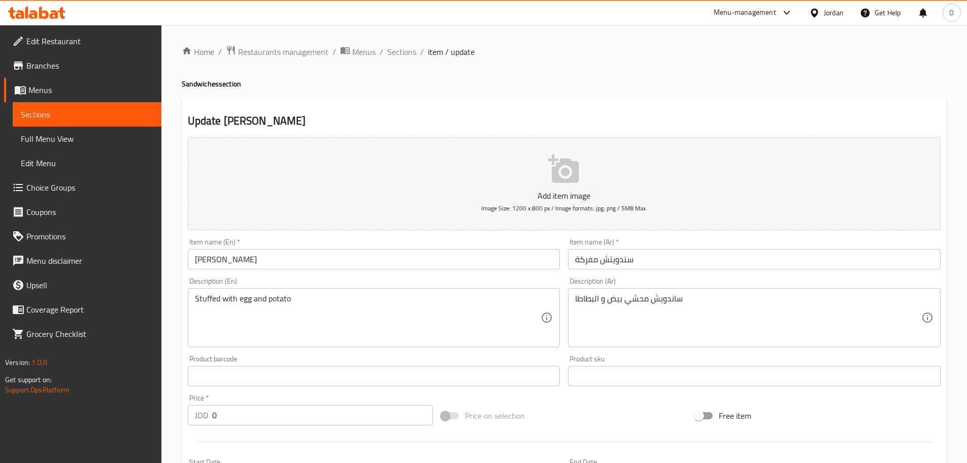
click at [191, 297] on div "Stuffed with egg and potato Description (En)" at bounding box center [374, 317] width 373 height 59
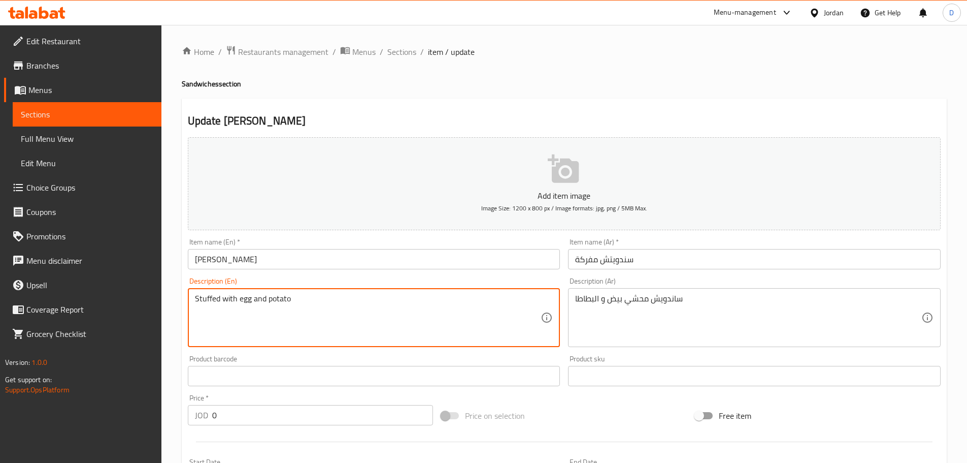
click at [200, 300] on textarea "Stuffed with egg and potato" at bounding box center [368, 317] width 346 height 48
paste textarea "sandwich"
click at [200, 300] on textarea "Ssandwichtuffed with egg and potato" at bounding box center [368, 317] width 346 height 48
click at [227, 301] on textarea "Sandwichtuffed with egg and potato" at bounding box center [368, 317] width 346 height 48
paste textarea "s"
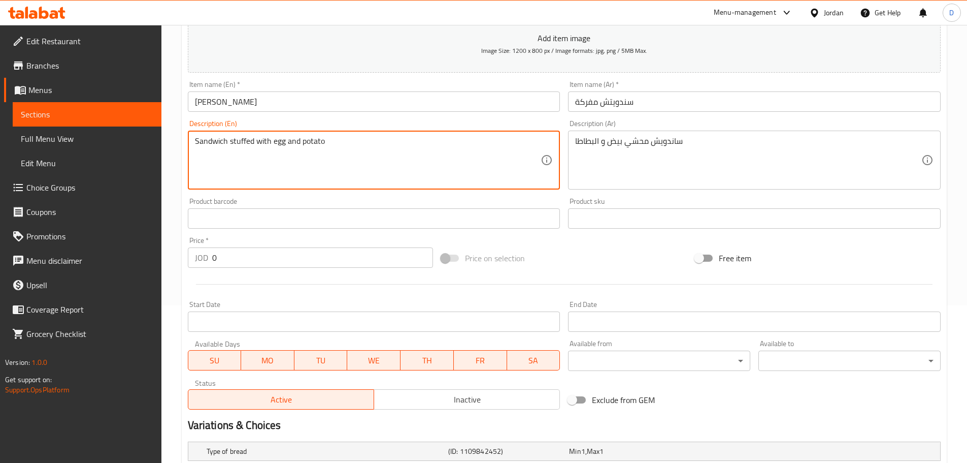
scroll to position [254, 0]
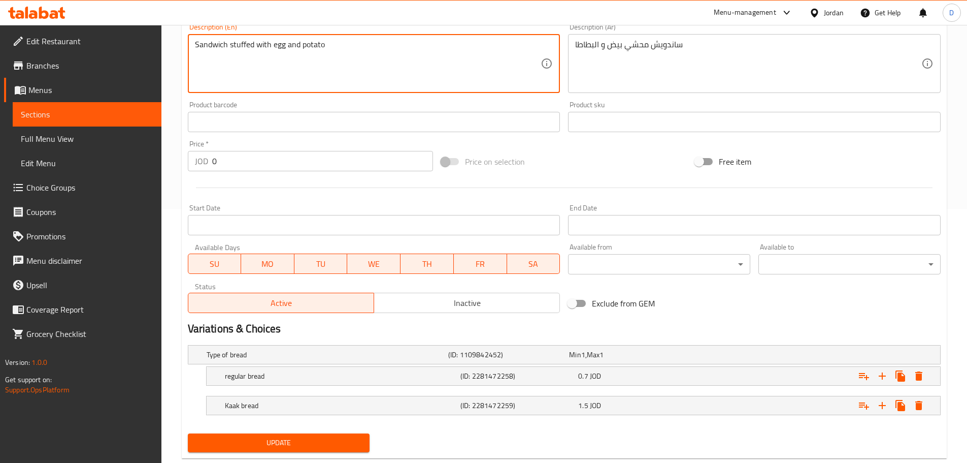
type textarea "Sandwich stuffed with egg and potato"
click at [275, 420] on span "Update" at bounding box center [279, 442] width 166 height 13
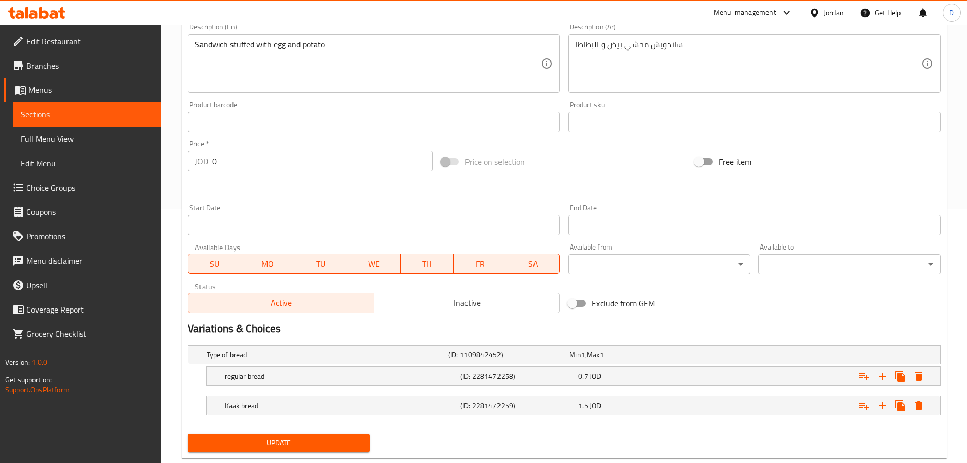
click at [125, 108] on link "Sections" at bounding box center [87, 114] width 149 height 24
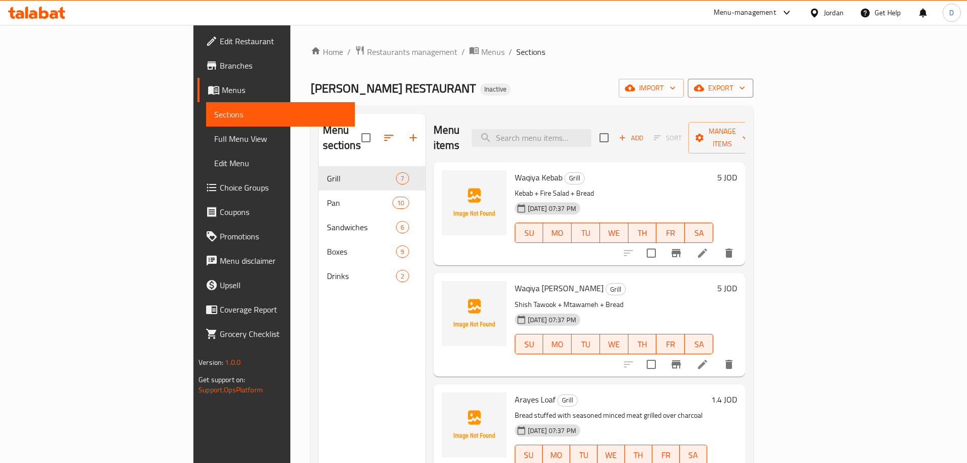
click at [704, 88] on icon "button" at bounding box center [699, 88] width 10 height 7
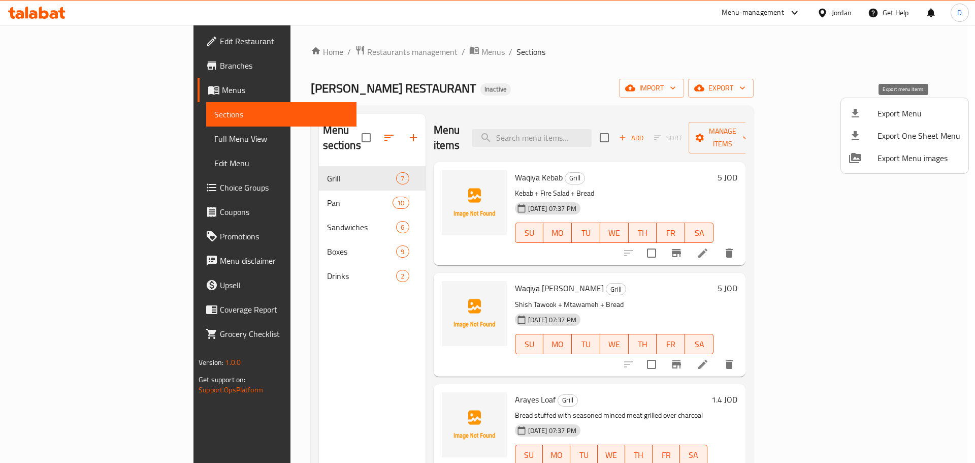
click at [879, 112] on span "Export Menu" at bounding box center [918, 113] width 83 height 12
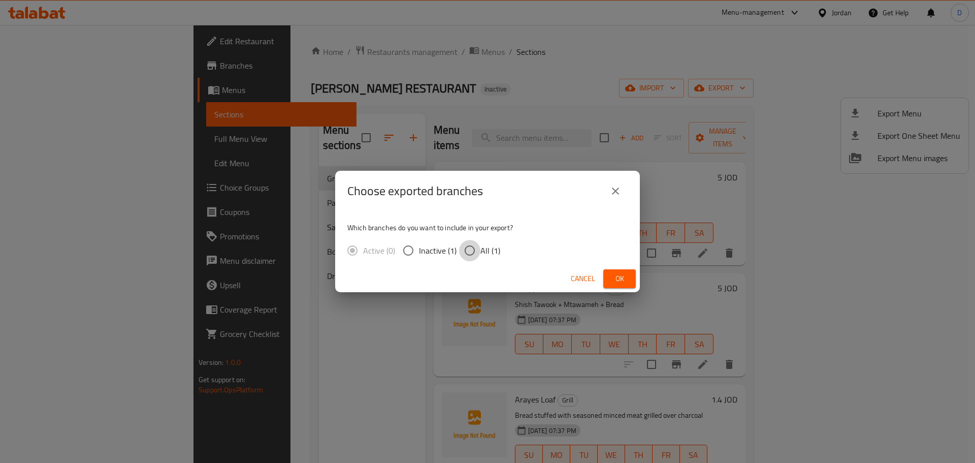
click at [466, 249] on input "All (1)" at bounding box center [469, 250] width 21 height 21
radio input "true"
click at [618, 278] on span "Ok" at bounding box center [619, 278] width 16 height 13
